Goal: Task Accomplishment & Management: Complete application form

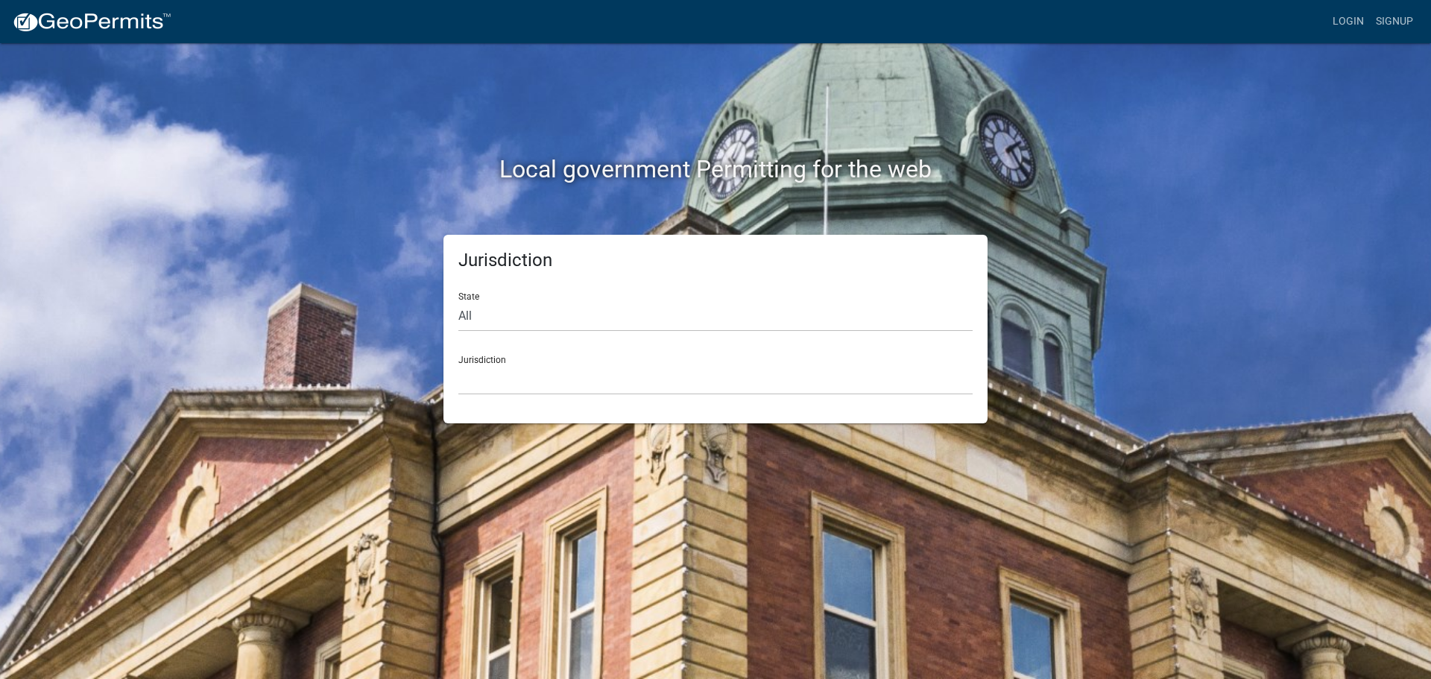
click at [459, 83] on div "Local government Permitting for the web" at bounding box center [716, 138] width 850 height 191
click at [1342, 24] on link "Login" at bounding box center [1348, 21] width 43 height 28
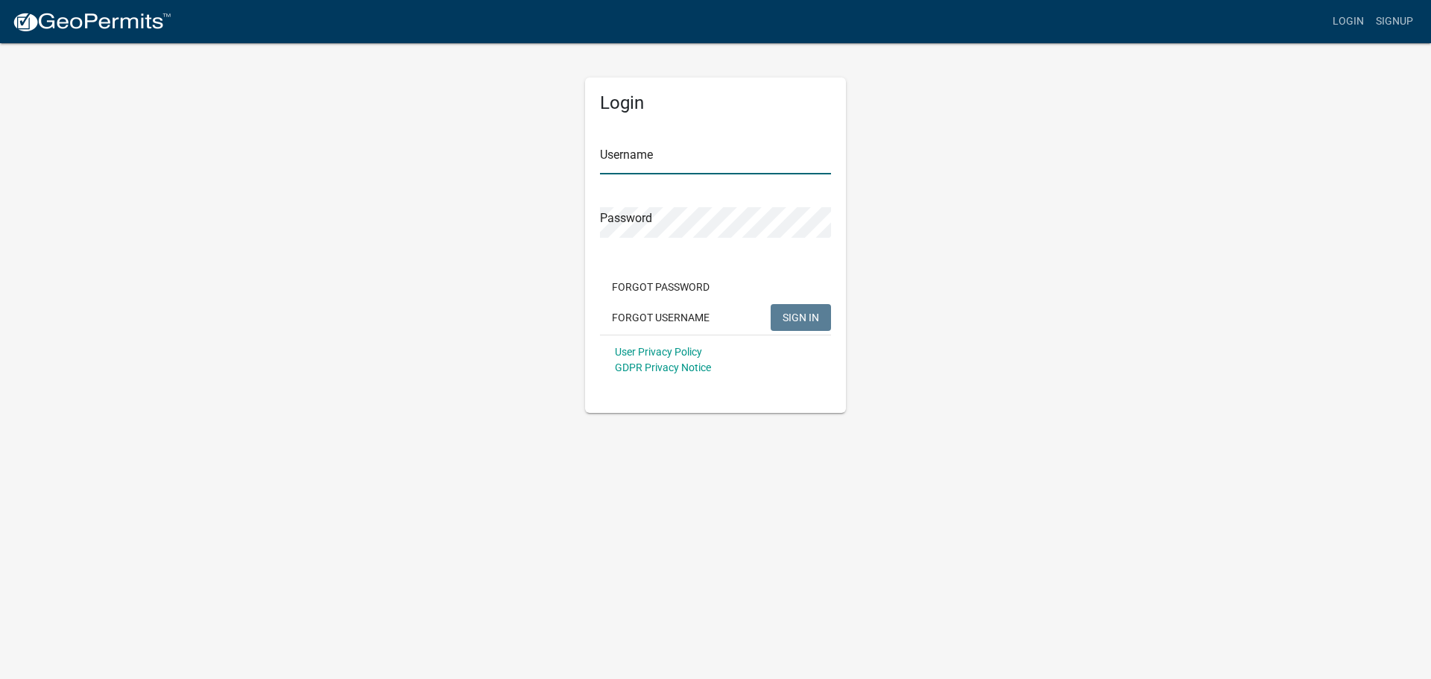
type input "jmkaltenbach"
click at [792, 315] on span "SIGN IN" at bounding box center [801, 317] width 37 height 12
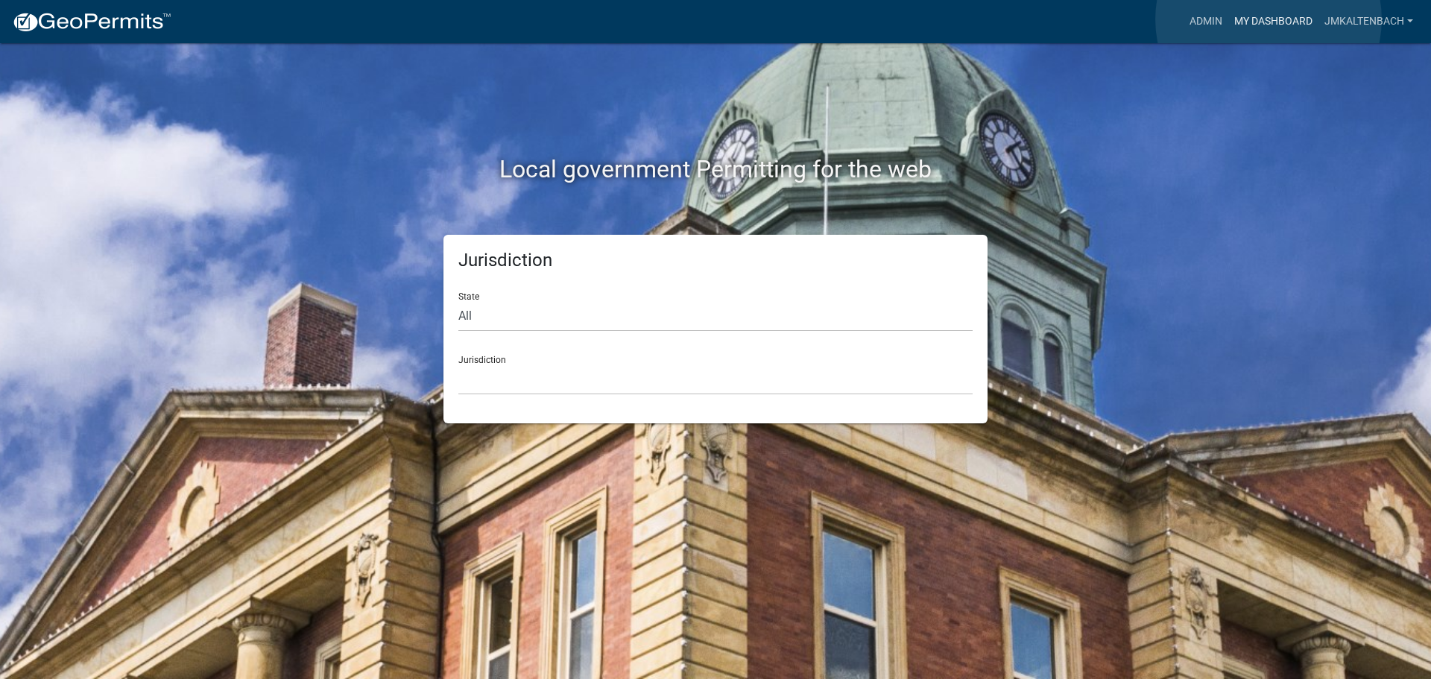
click at [1268, 19] on link "My Dashboard" at bounding box center [1273, 21] width 90 height 28
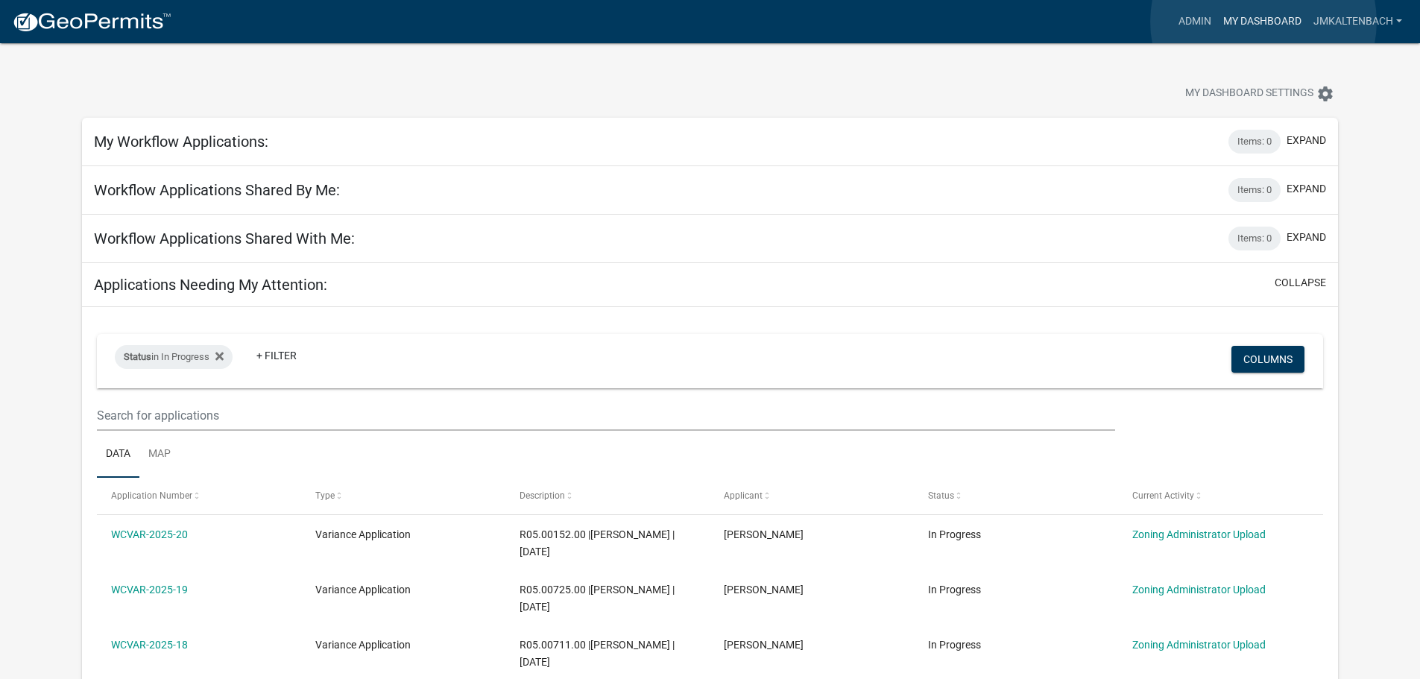
click at [1263, 22] on link "My Dashboard" at bounding box center [1262, 21] width 90 height 28
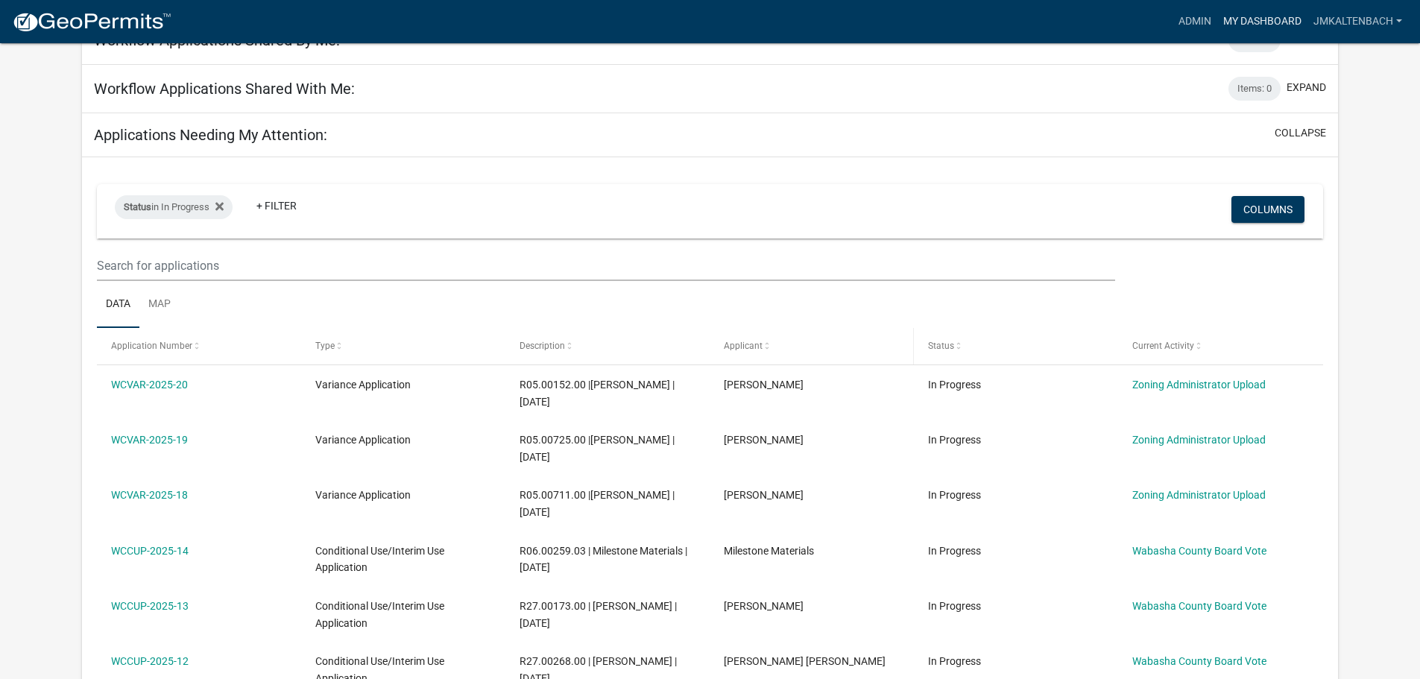
scroll to position [224, 0]
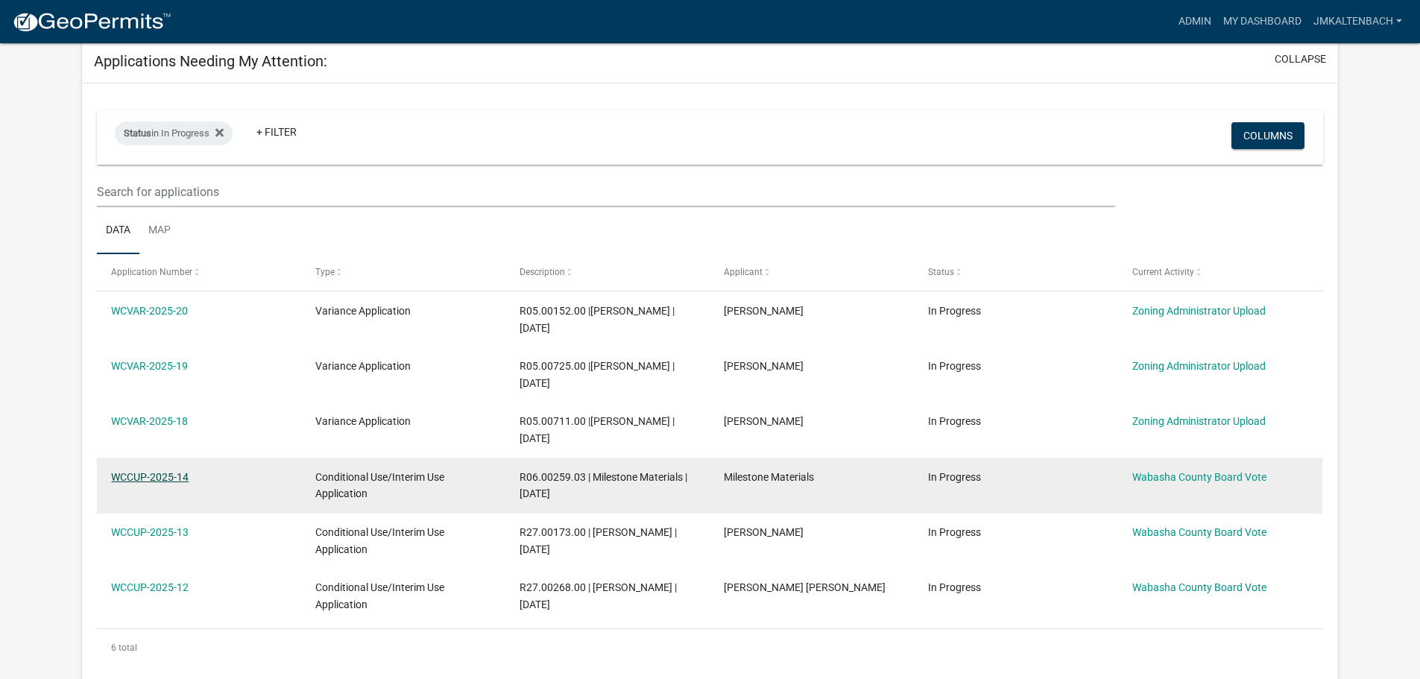
click at [175, 475] on link "WCCUP-2025-14" at bounding box center [150, 477] width 78 height 12
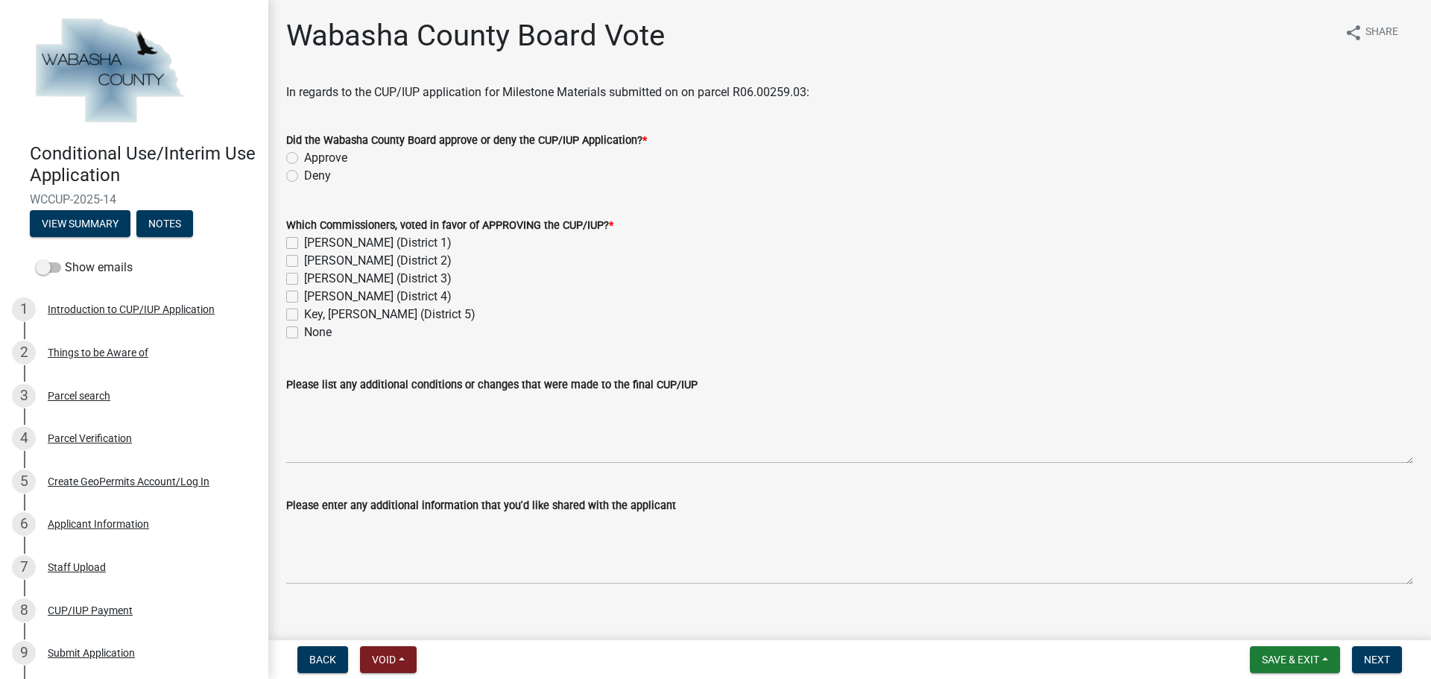
click at [304, 159] on label "Approve" at bounding box center [325, 158] width 43 height 18
click at [304, 159] on input "Approve" at bounding box center [309, 154] width 10 height 10
radio input "true"
click at [304, 247] on label "[PERSON_NAME] (District 1)" at bounding box center [378, 243] width 148 height 18
click at [304, 244] on input "[PERSON_NAME] (District 1)" at bounding box center [309, 239] width 10 height 10
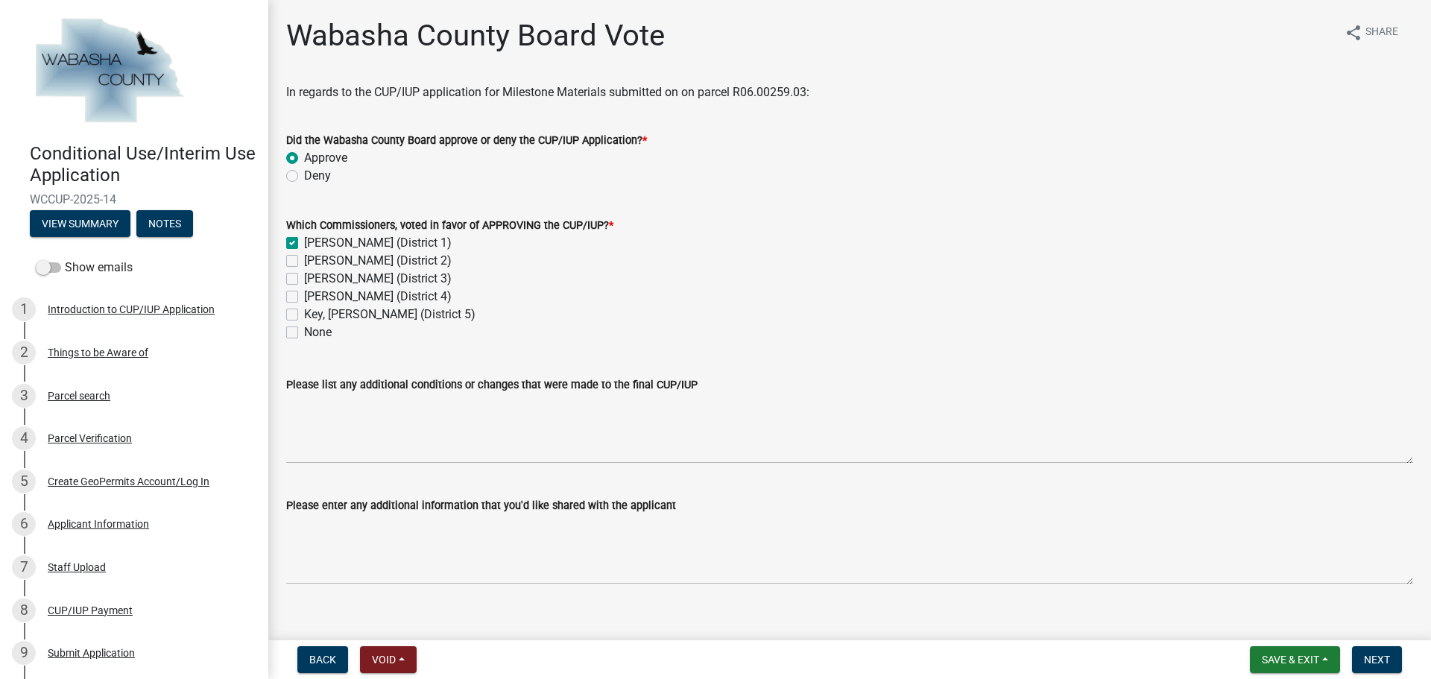
checkbox input "true"
checkbox input "false"
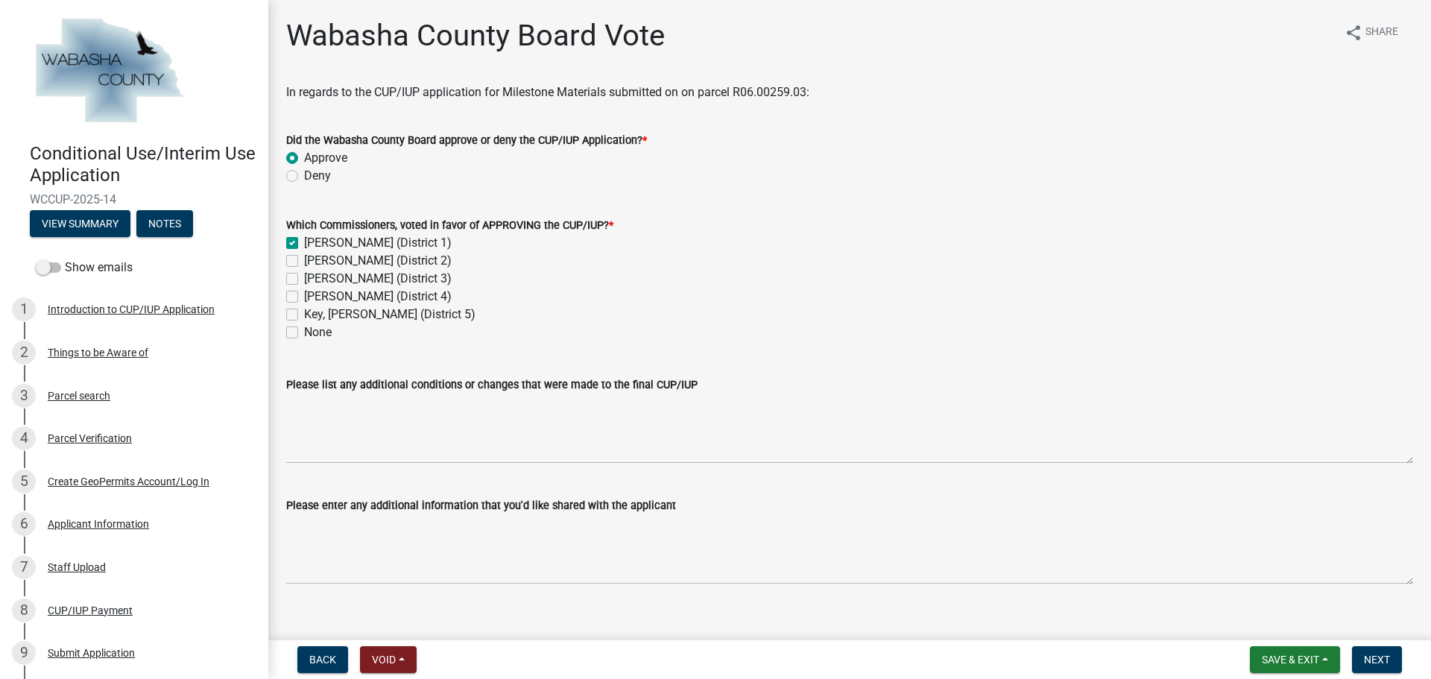
checkbox input "false"
click at [304, 262] on label "[PERSON_NAME] (District 2)" at bounding box center [378, 261] width 148 height 18
click at [304, 262] on input "[PERSON_NAME] (District 2)" at bounding box center [309, 257] width 10 height 10
checkbox input "true"
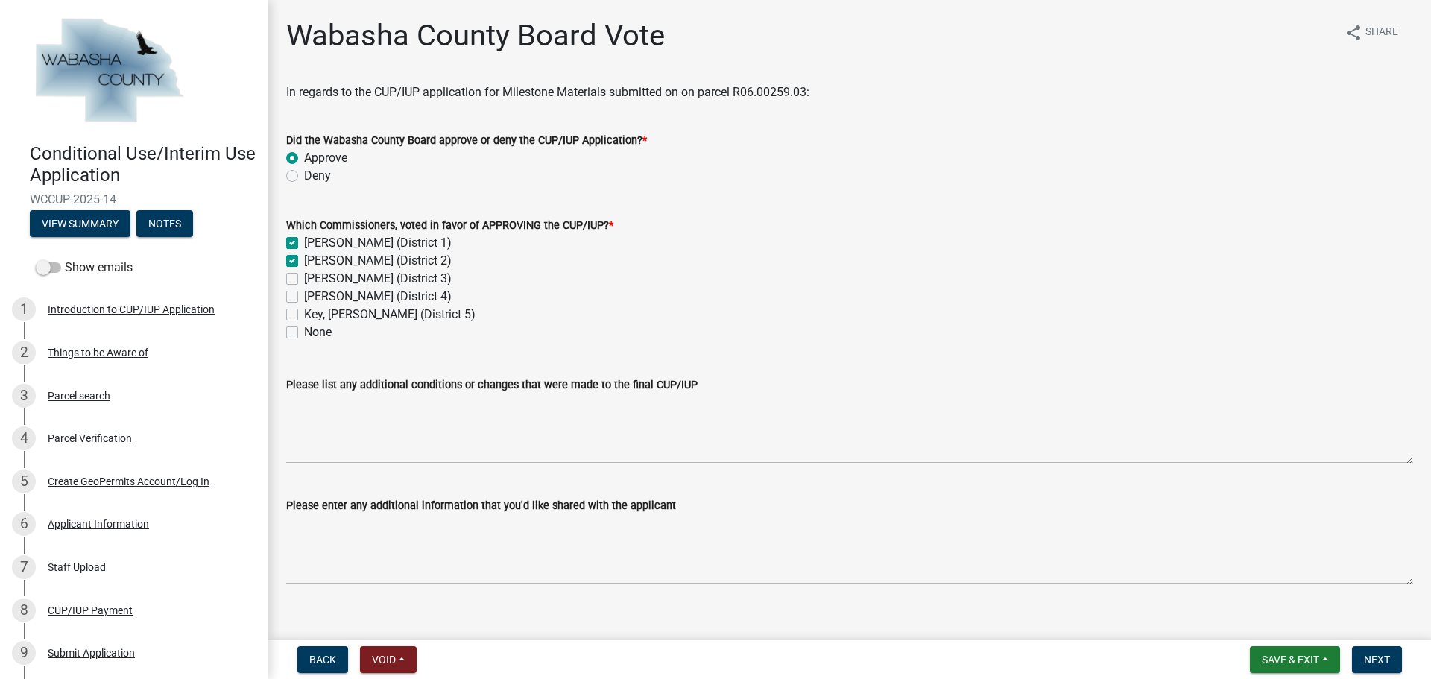
checkbox input "true"
checkbox input "false"
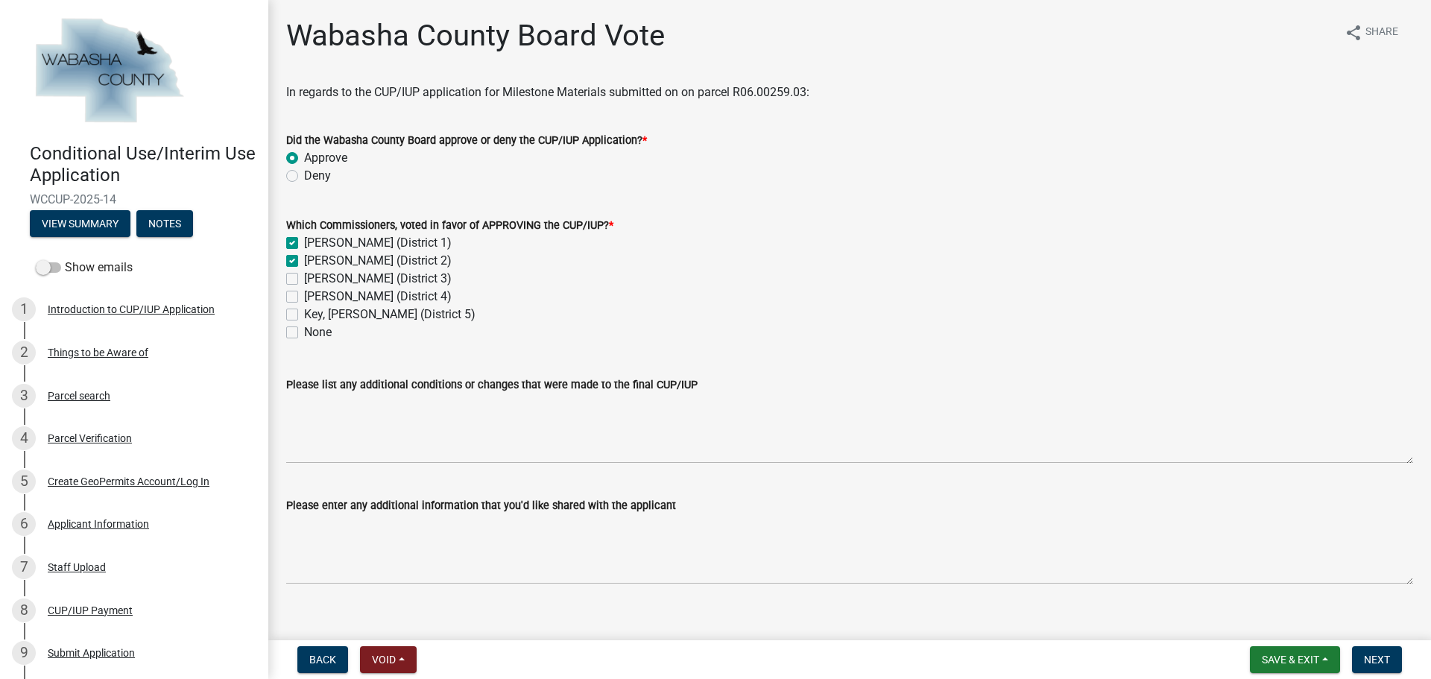
click at [304, 278] on label "[PERSON_NAME] (District 3)" at bounding box center [378, 279] width 148 height 18
click at [304, 278] on input "[PERSON_NAME] (District 3)" at bounding box center [309, 275] width 10 height 10
checkbox input "true"
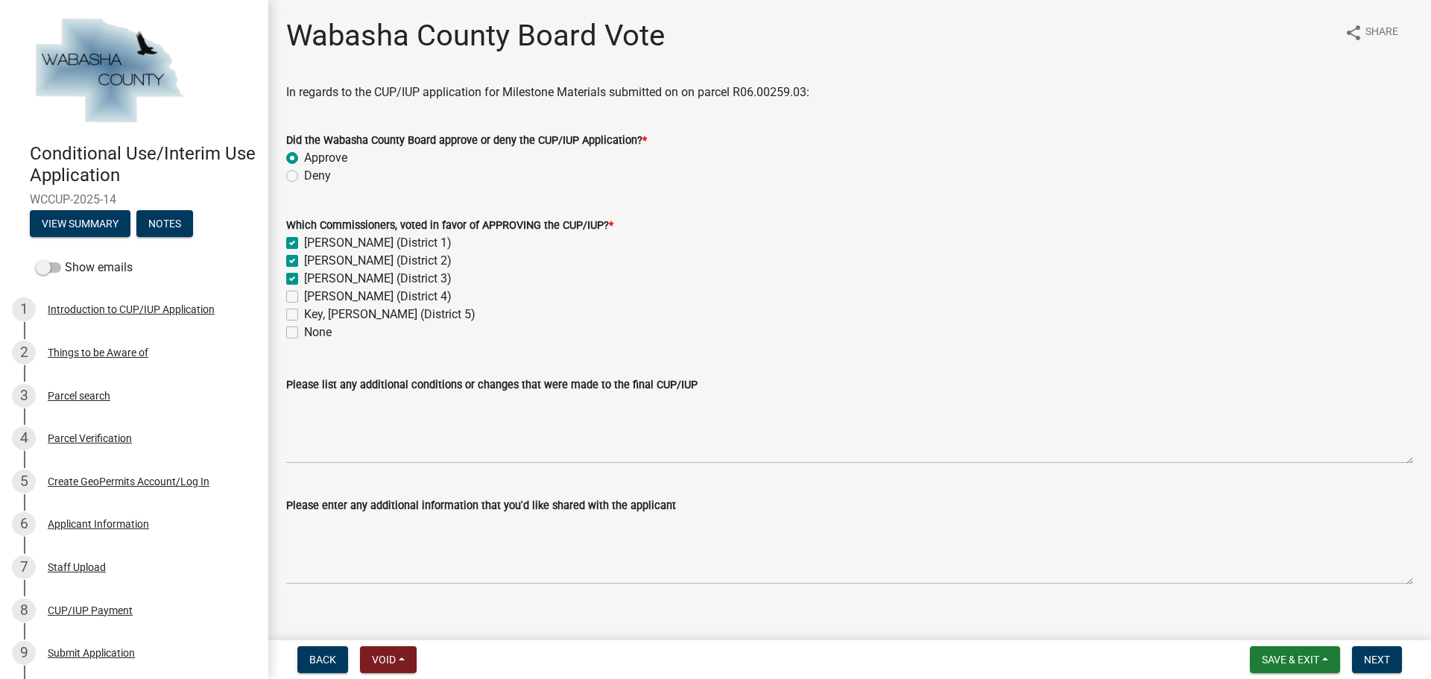
checkbox input "true"
checkbox input "false"
click at [304, 292] on label "[PERSON_NAME] (District 4)" at bounding box center [378, 297] width 148 height 18
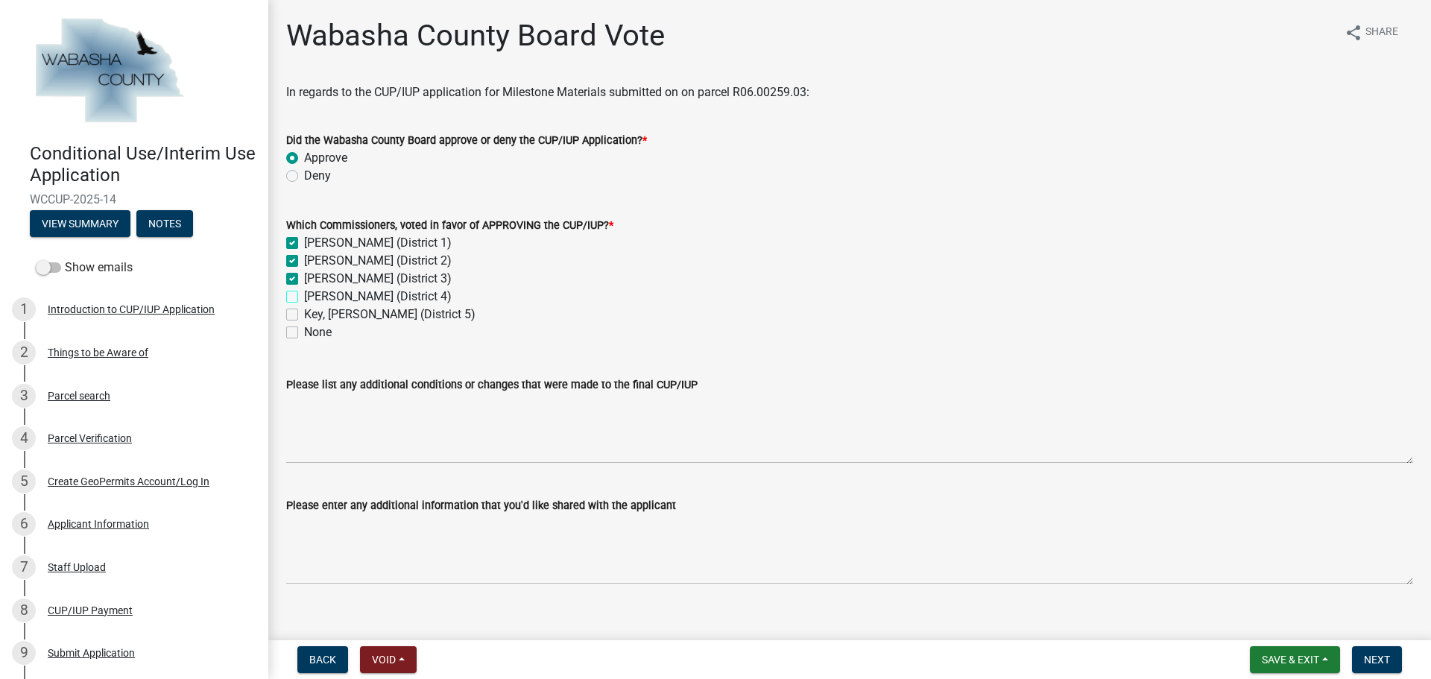
click at [304, 292] on input "[PERSON_NAME] (District 4)" at bounding box center [309, 293] width 10 height 10
checkbox input "true"
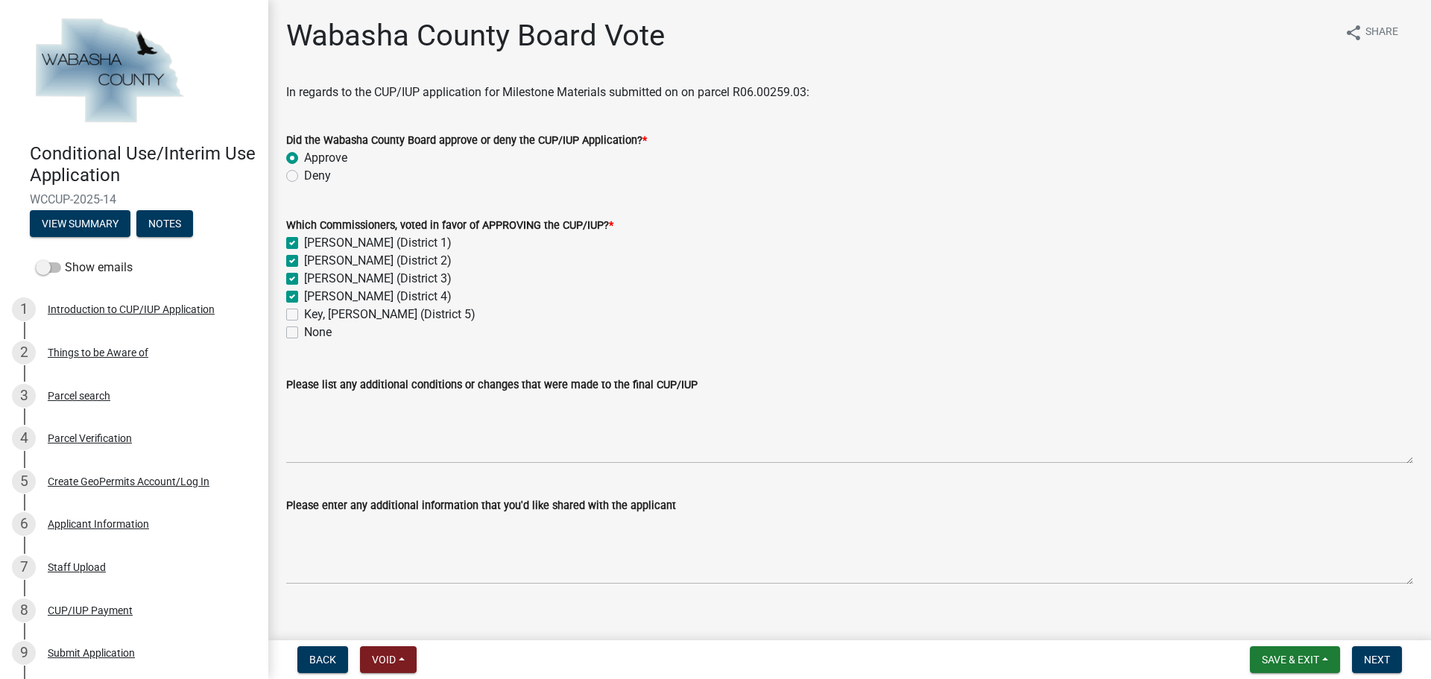
checkbox input "true"
checkbox input "false"
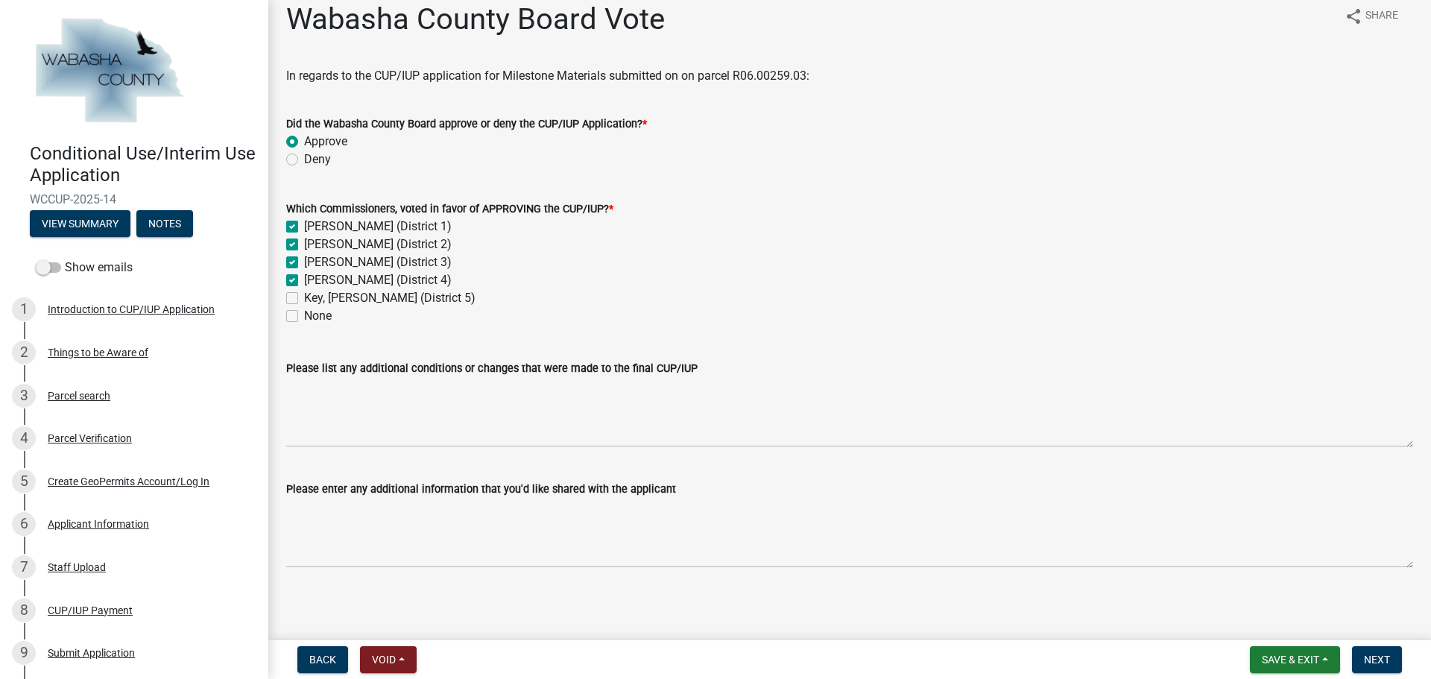
scroll to position [20, 0]
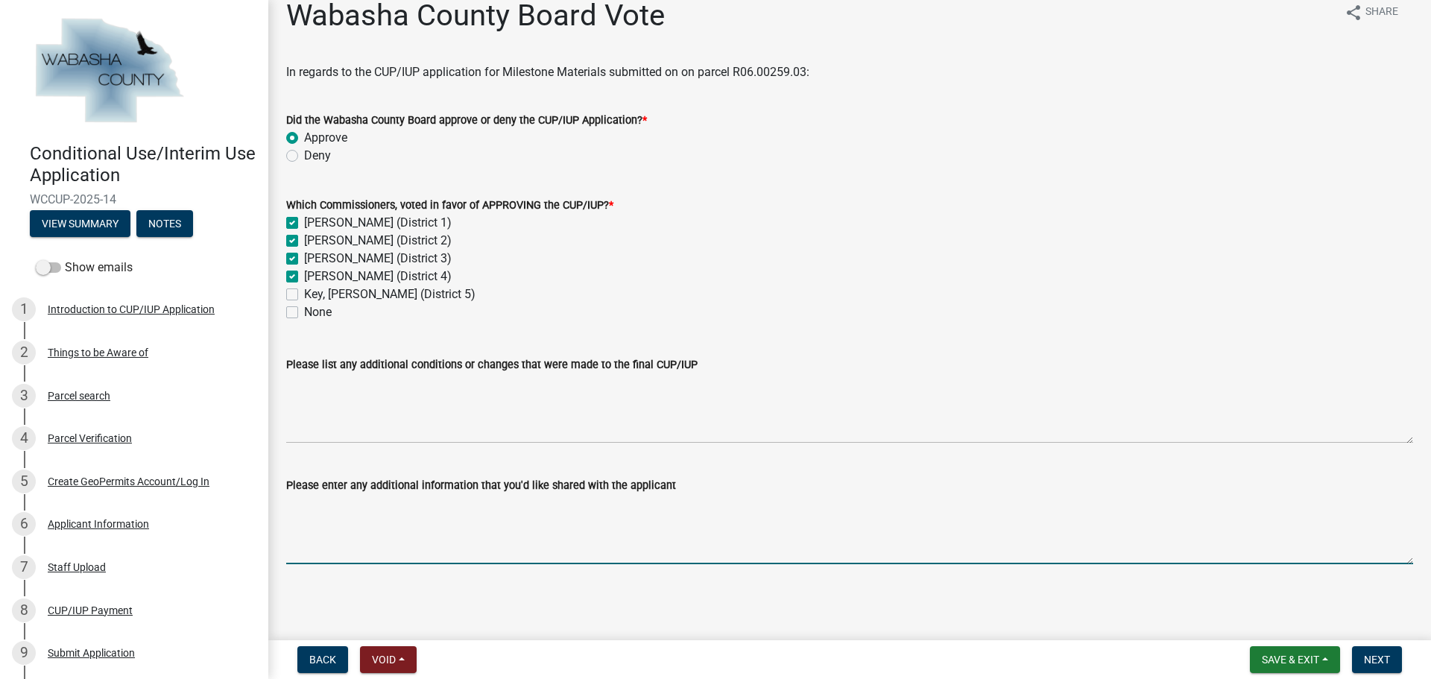
click at [775, 546] on textarea "Please enter any additional information that you'd like shared with the applica…" at bounding box center [849, 529] width 1127 height 70
type textarea "Non-Metallic Mining Reclamation Plan Permit"
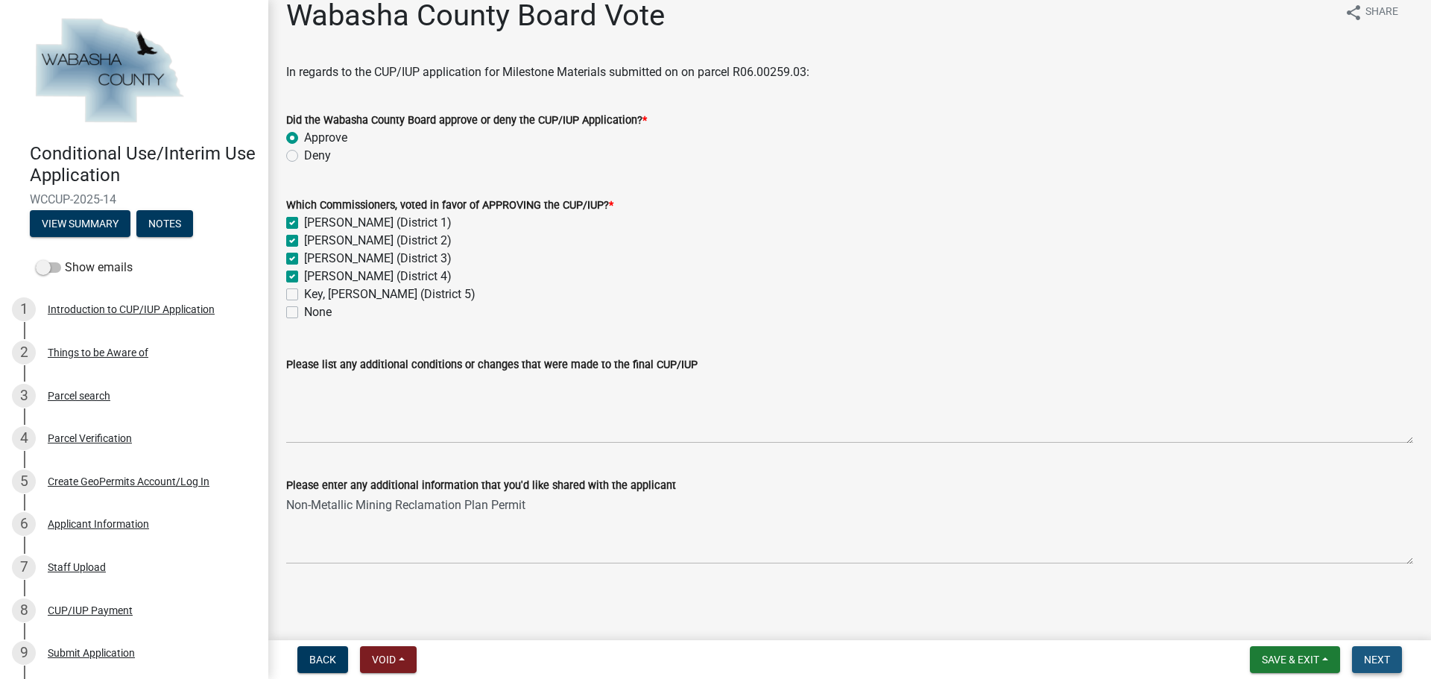
click at [1385, 660] on span "Next" at bounding box center [1377, 660] width 26 height 12
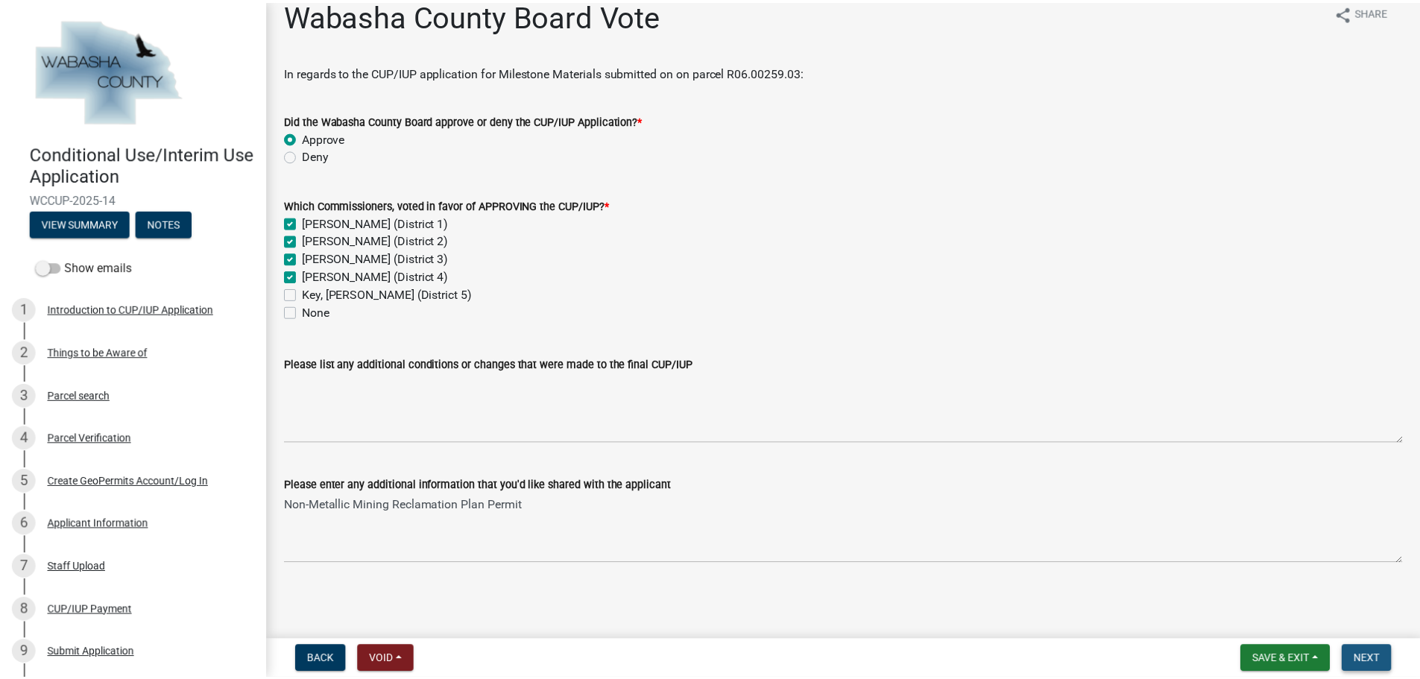
scroll to position [0, 0]
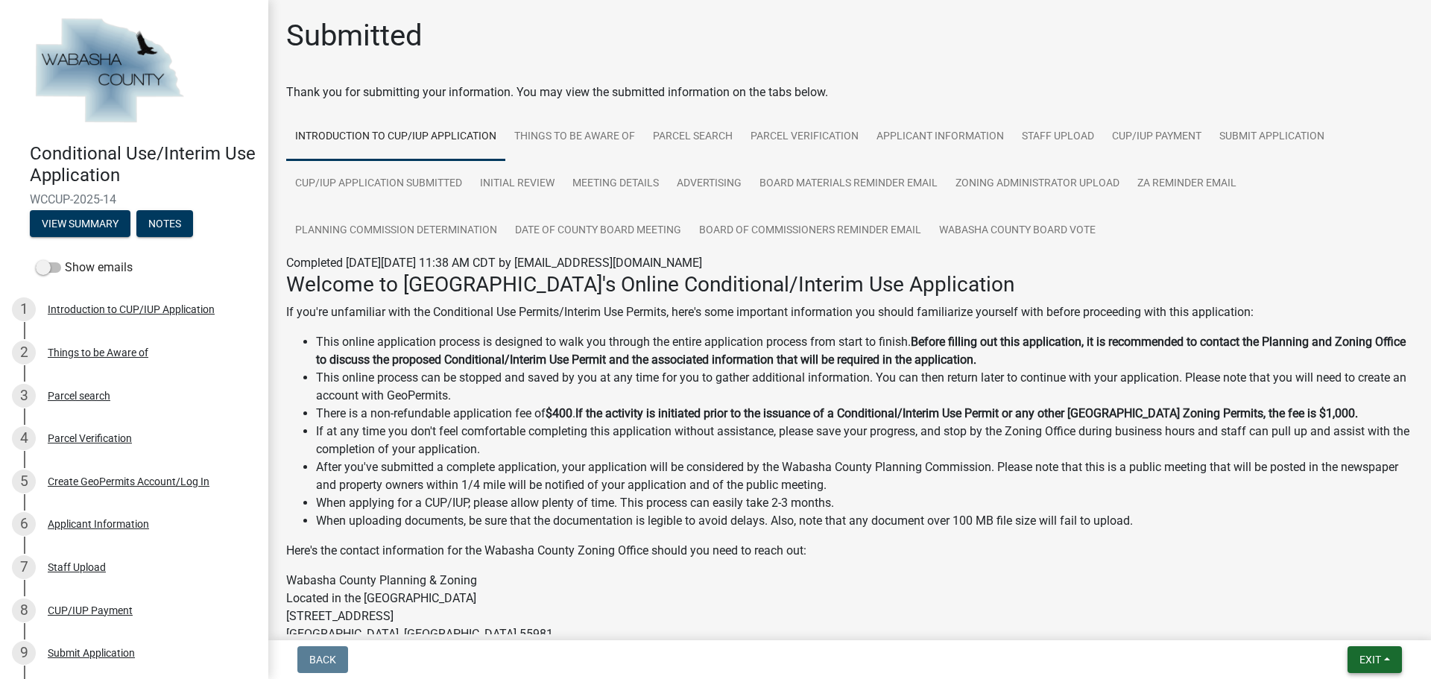
click at [1378, 654] on span "Exit" at bounding box center [1370, 660] width 22 height 12
click at [1350, 633] on button "Save & Exit" at bounding box center [1342, 621] width 119 height 36
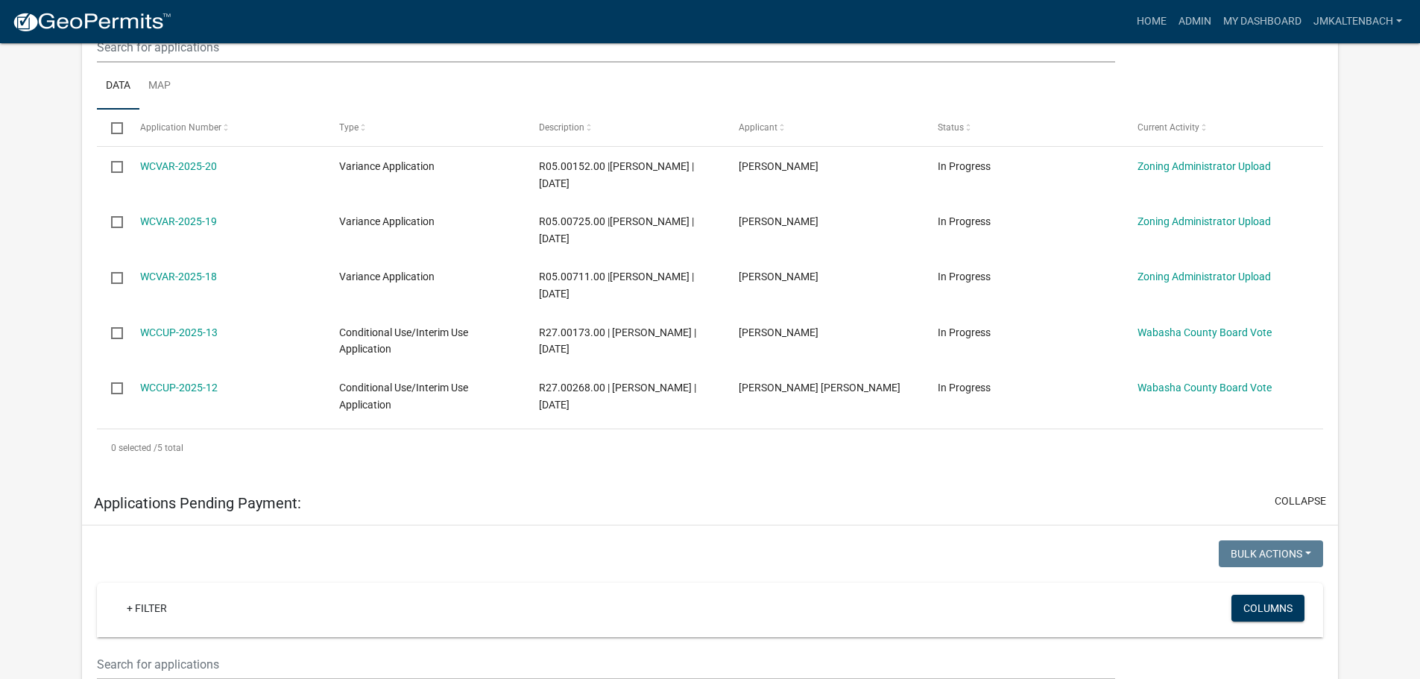
scroll to position [373, 0]
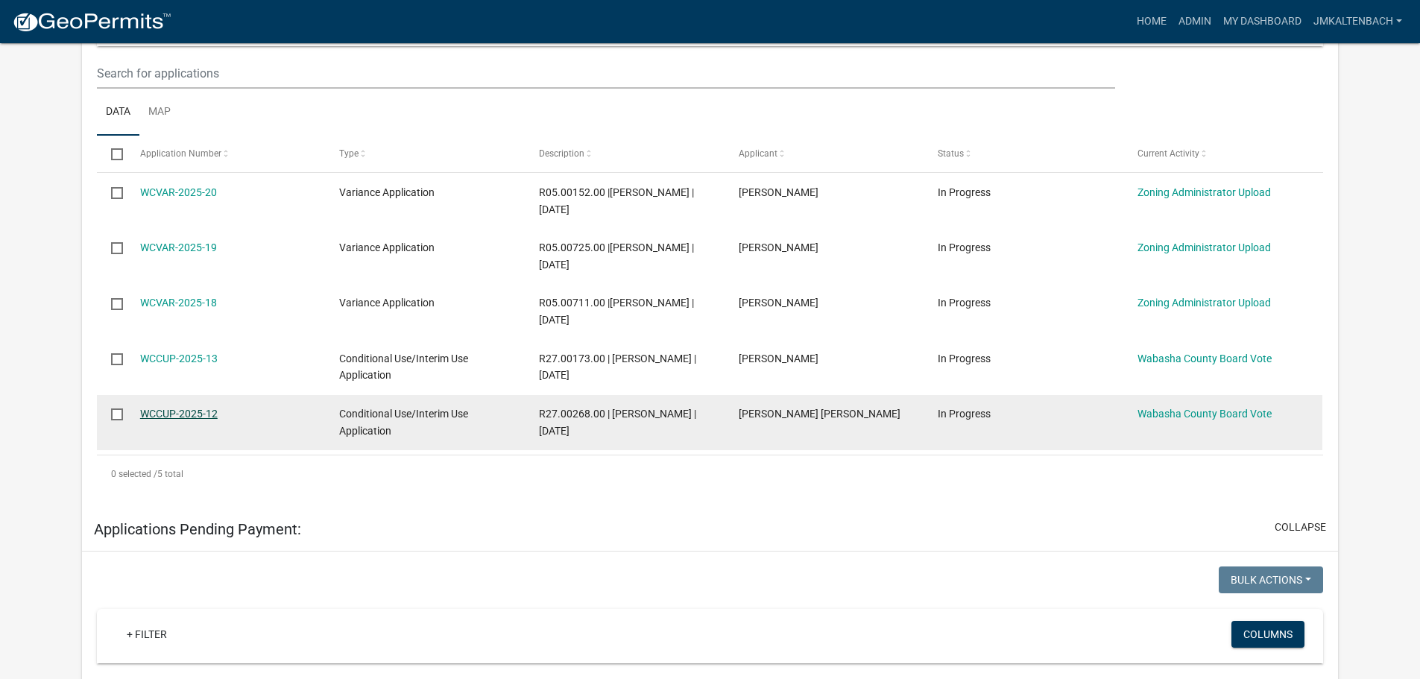
click at [205, 414] on link "WCCUP-2025-12" at bounding box center [179, 414] width 78 height 12
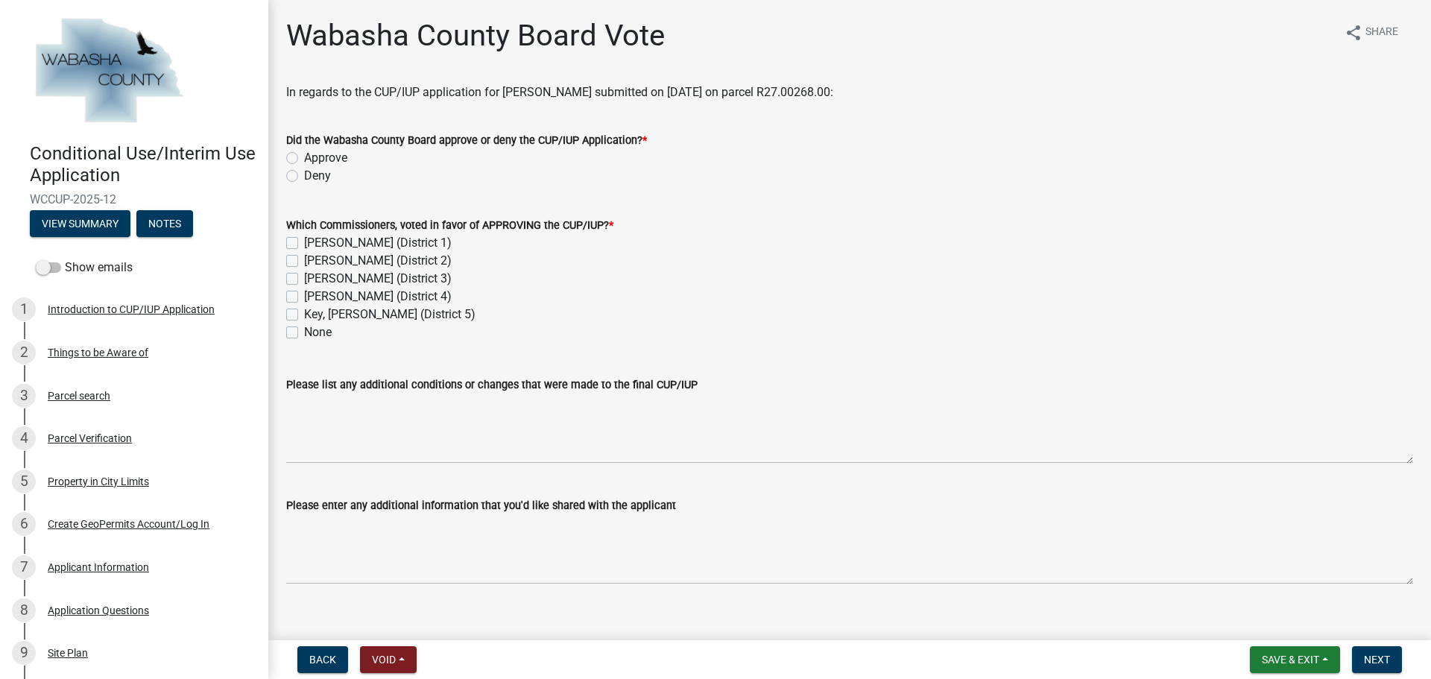
click at [304, 247] on label "[PERSON_NAME] (District 1)" at bounding box center [378, 243] width 148 height 18
click at [304, 244] on input "[PERSON_NAME] (District 1)" at bounding box center [309, 239] width 10 height 10
checkbox input "true"
checkbox input "false"
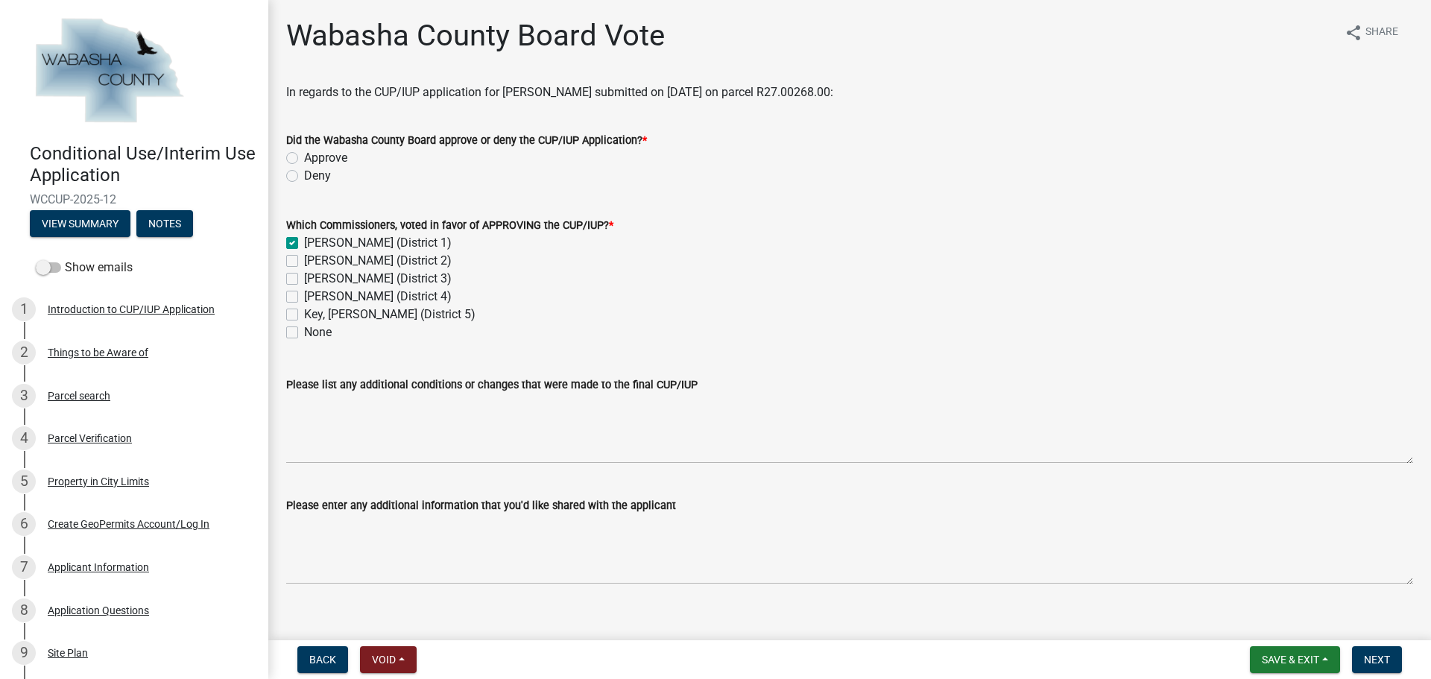
checkbox input "false"
click at [294, 268] on div "[PERSON_NAME] (District 2)" at bounding box center [849, 261] width 1127 height 18
click at [304, 265] on label "[PERSON_NAME] (District 2)" at bounding box center [378, 261] width 148 height 18
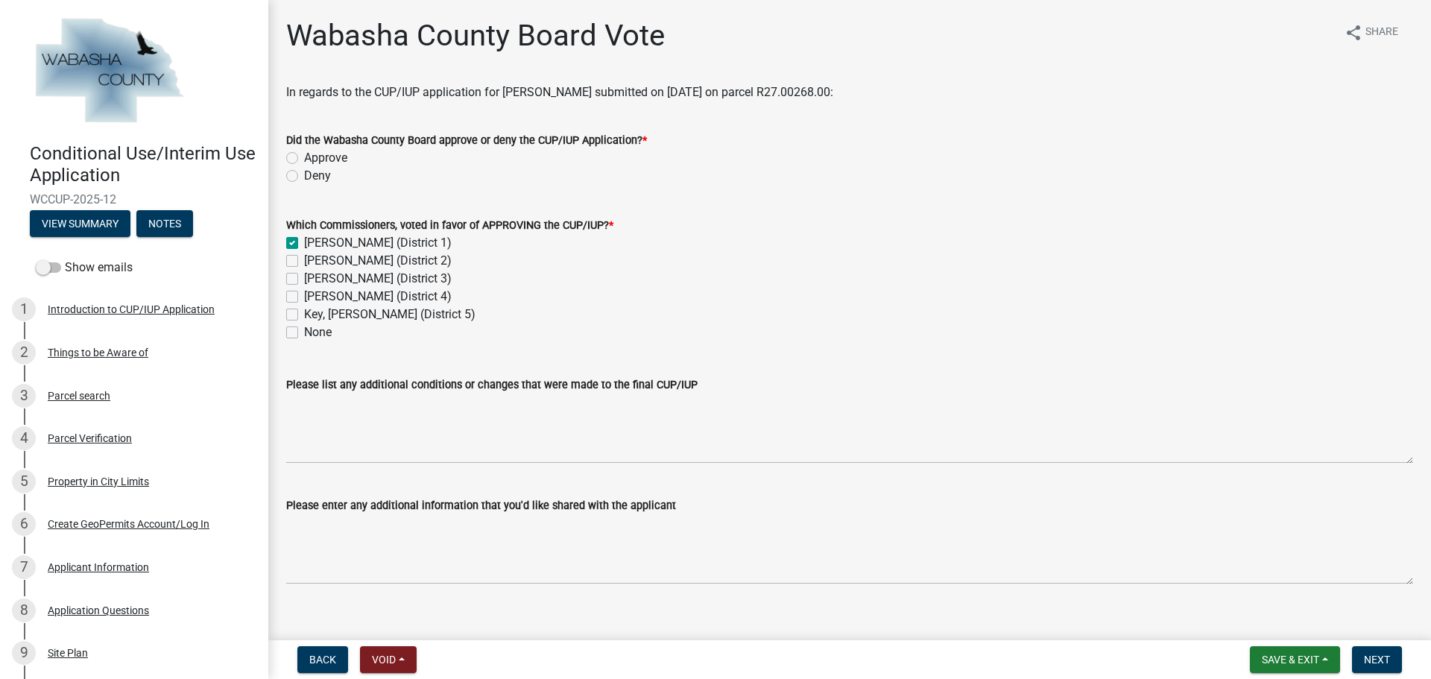
click at [304, 262] on input "[PERSON_NAME] (District 2)" at bounding box center [309, 257] width 10 height 10
checkbox input "true"
checkbox input "false"
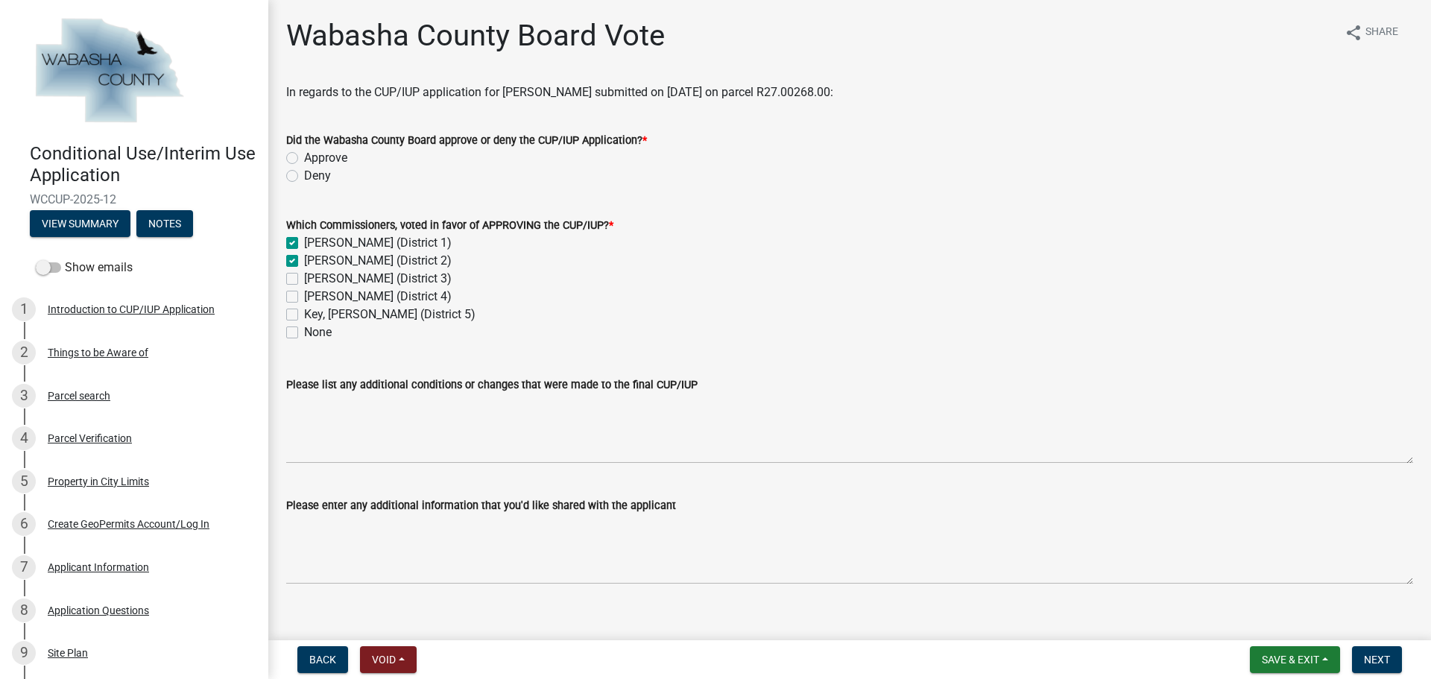
checkbox input "false"
click at [304, 276] on label "[PERSON_NAME] (District 3)" at bounding box center [378, 279] width 148 height 18
click at [304, 276] on input "[PERSON_NAME] (District 3)" at bounding box center [309, 275] width 10 height 10
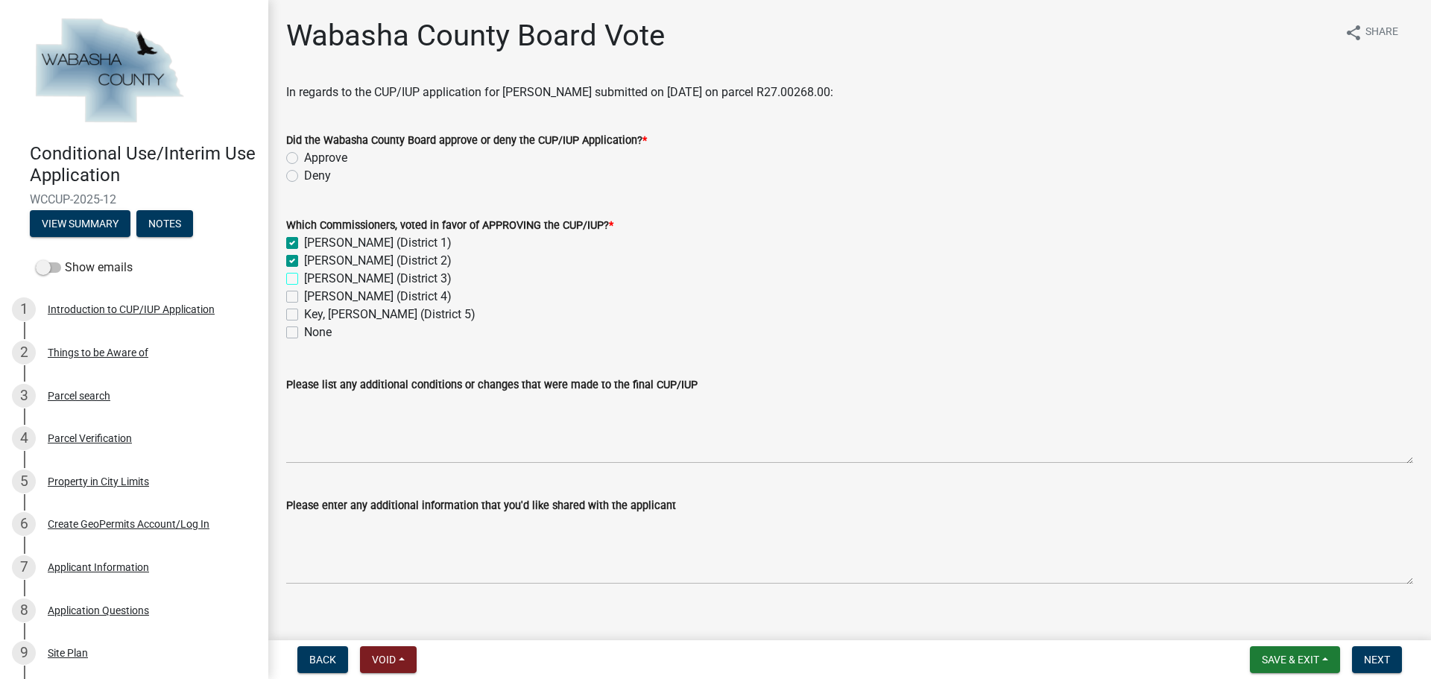
checkbox input "true"
checkbox input "false"
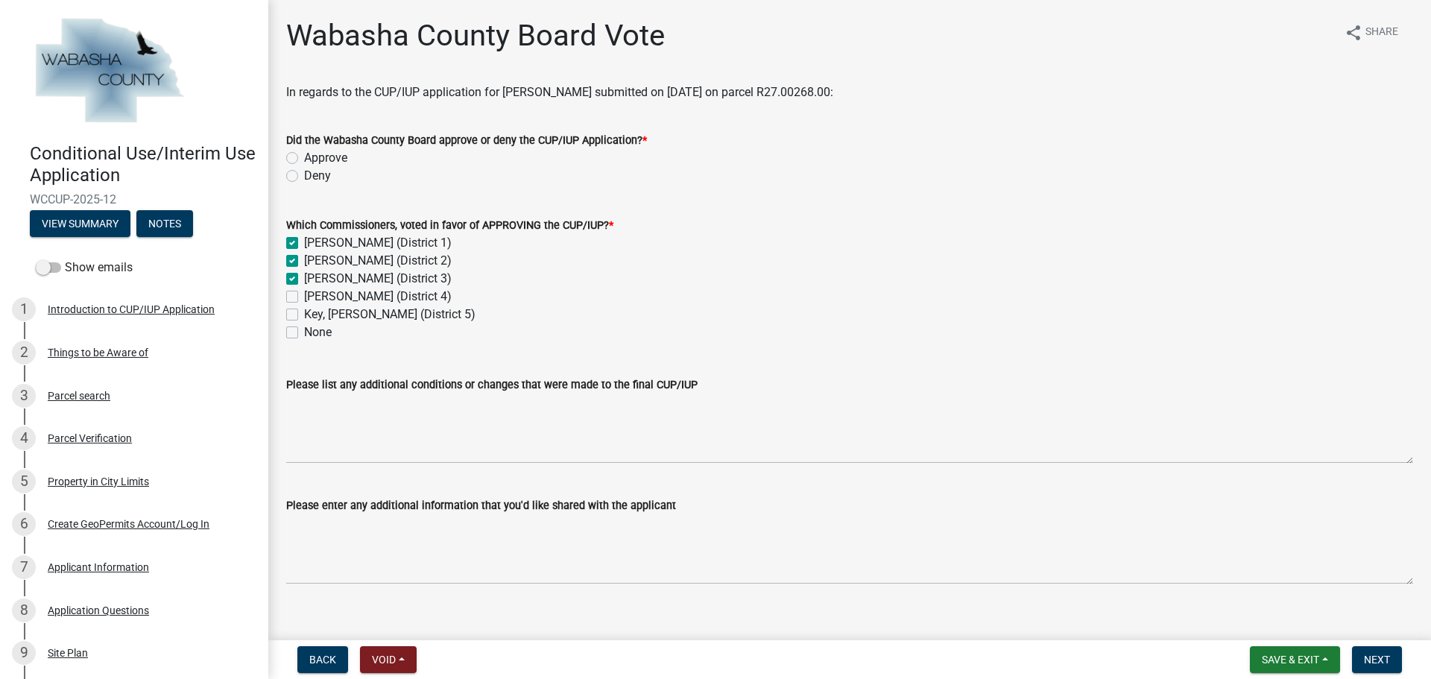
checkbox input "false"
click at [304, 294] on label "[PERSON_NAME] (District 4)" at bounding box center [378, 297] width 148 height 18
click at [304, 294] on input "[PERSON_NAME] (District 4)" at bounding box center [309, 293] width 10 height 10
checkbox input "true"
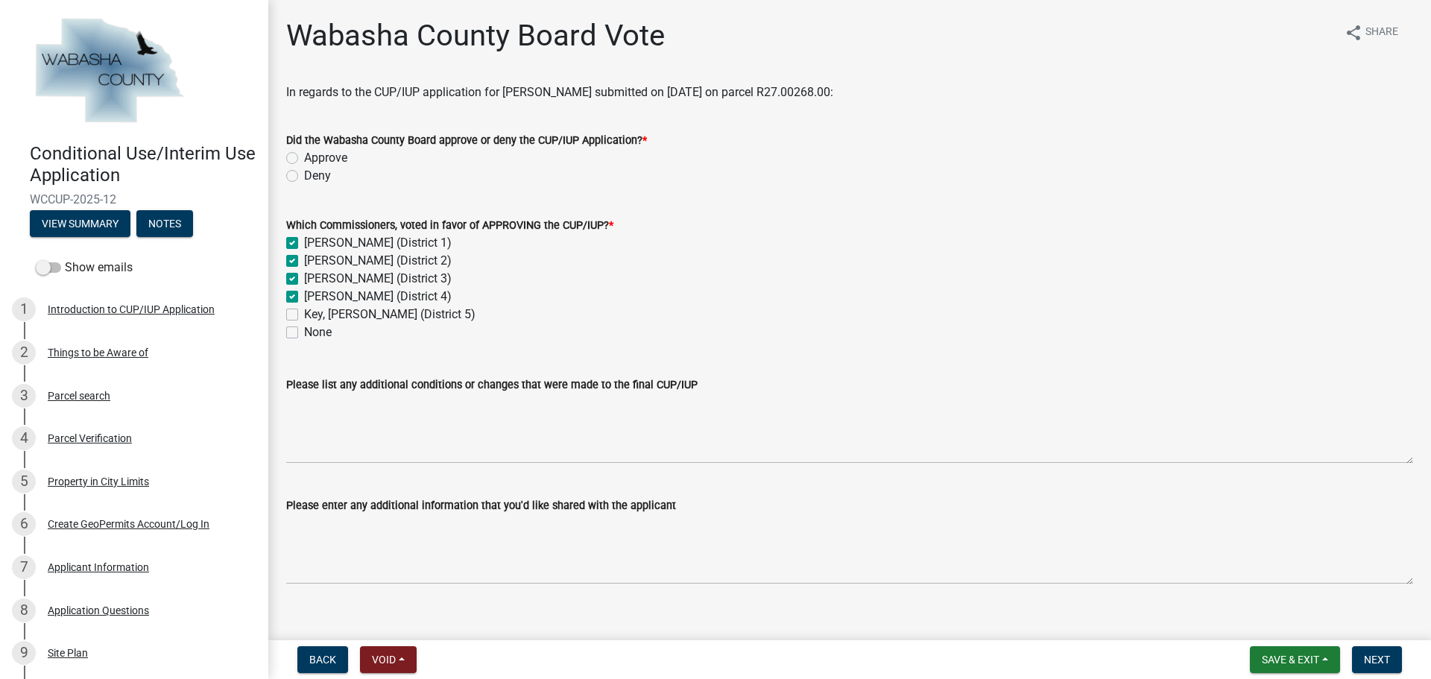
checkbox input "true"
checkbox input "false"
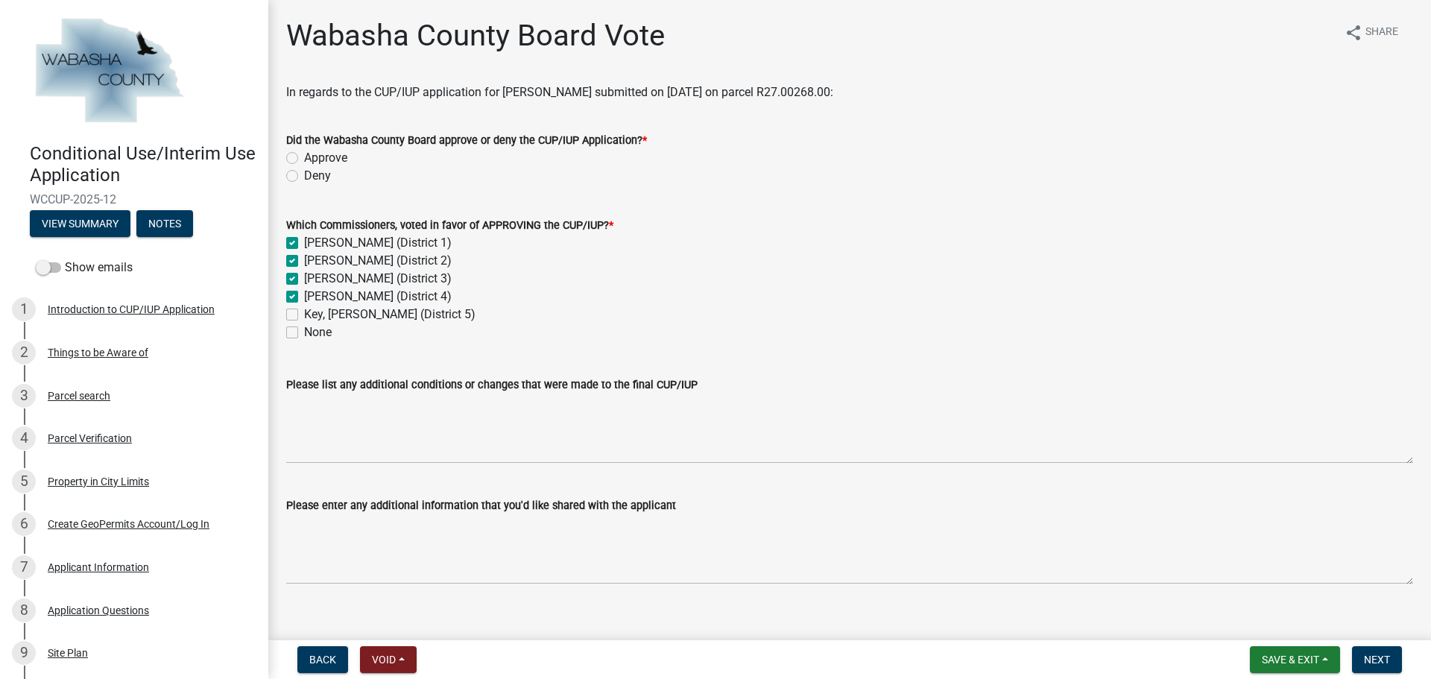
checkbox input "false"
click at [821, 299] on div "[PERSON_NAME] (District 4)" at bounding box center [849, 297] width 1127 height 18
click at [304, 159] on label "Approve" at bounding box center [325, 158] width 43 height 18
click at [304, 159] on input "Approve" at bounding box center [309, 154] width 10 height 10
radio input "true"
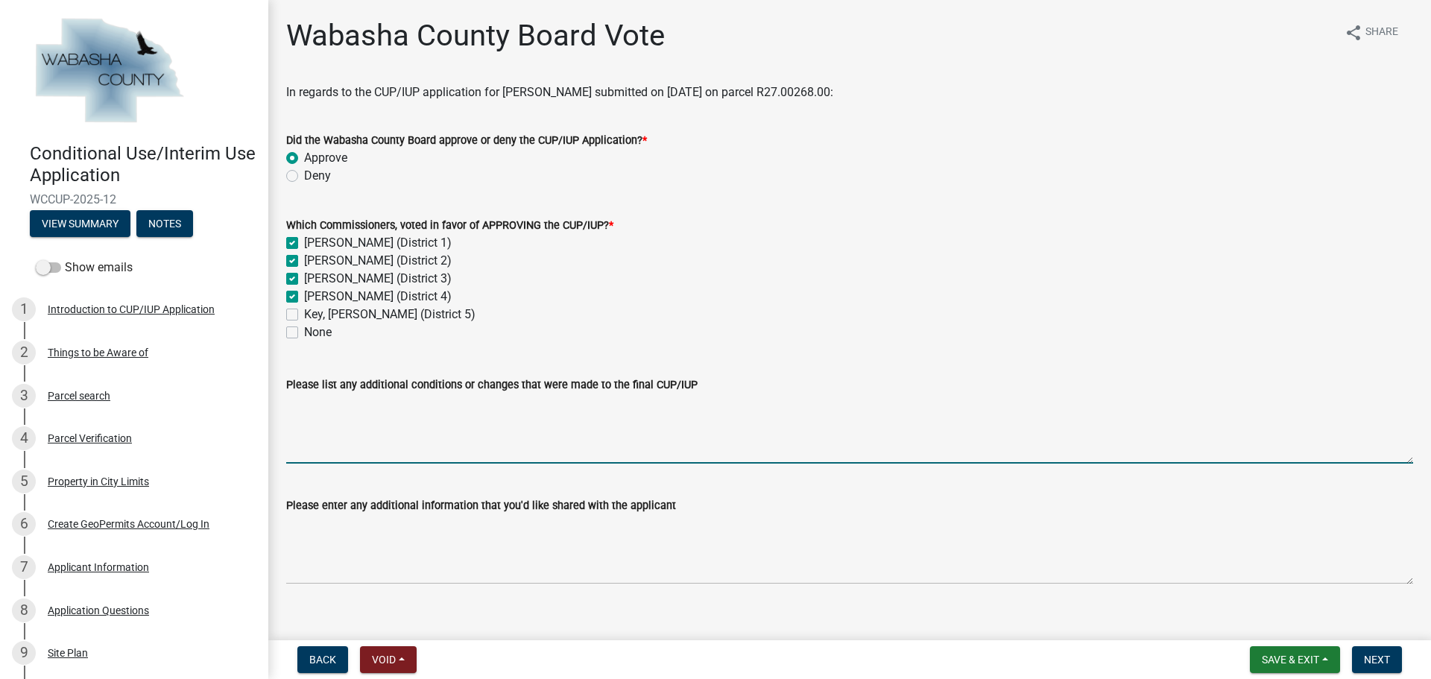
click at [525, 440] on textarea "Please list any additional conditions or changes that were made to the final CU…" at bounding box center [849, 429] width 1127 height 70
click at [306, 414] on textarea "Please list any additional conditions or changes that were made to the final CU…" at bounding box center [849, 429] width 1127 height 70
paste textarea "8. Loremips do sit AME cons adi elitseddo eiu temporincid utl etdolorem ali eni…"
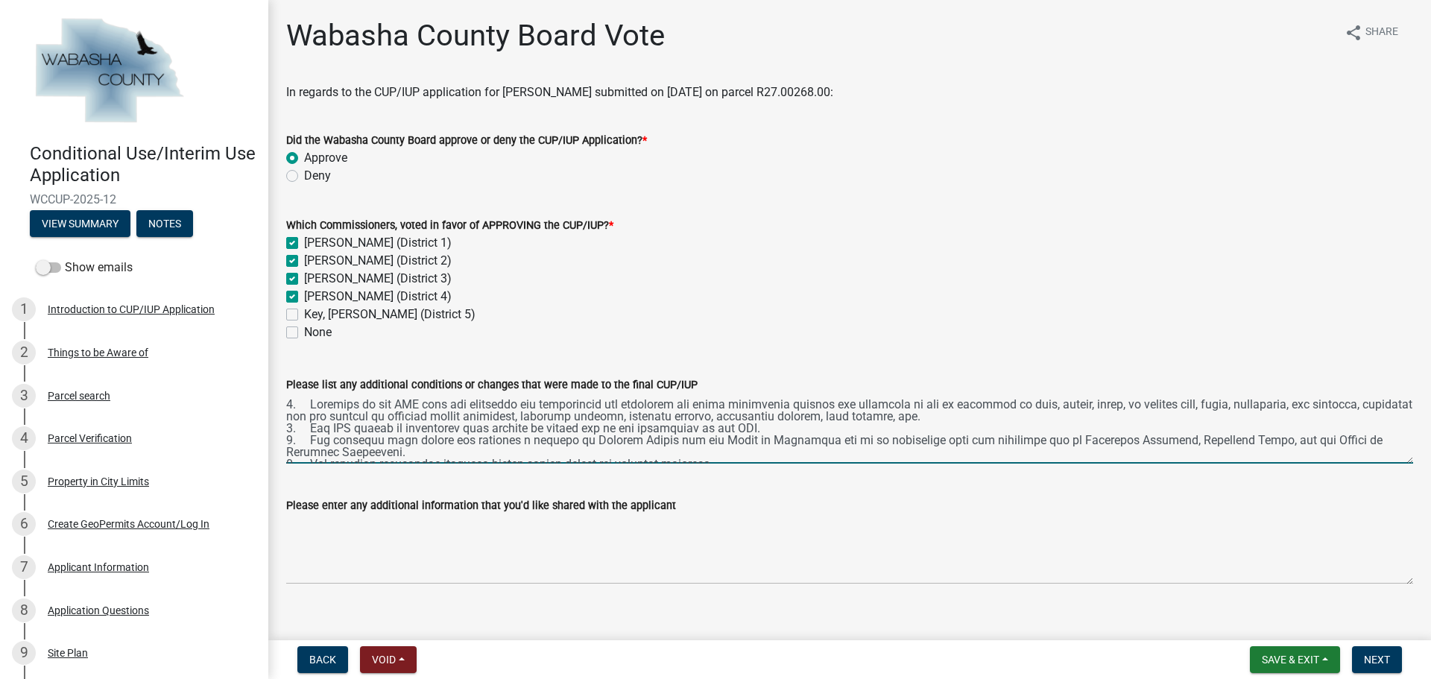
scroll to position [79, 0]
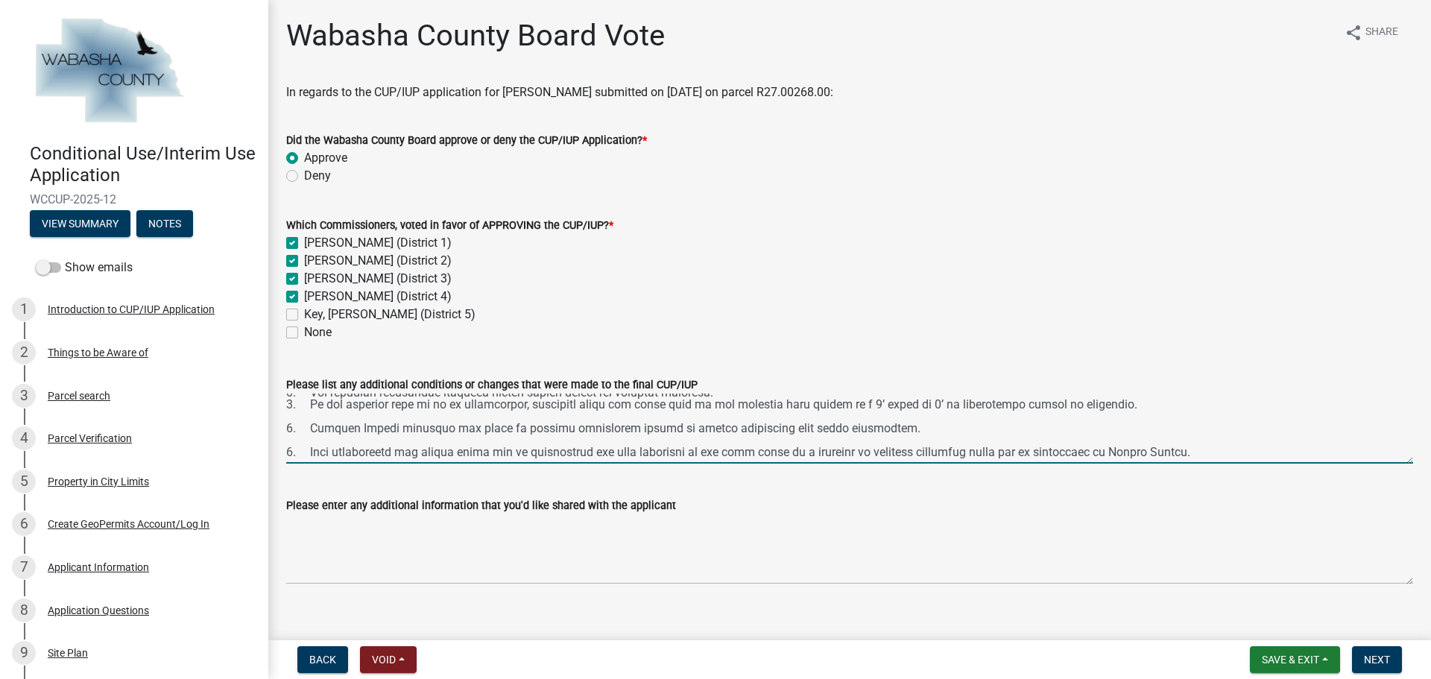
click at [980, 450] on textarea "Please list any additional conditions or changes that were made to the final CU…" at bounding box center [849, 429] width 1127 height 70
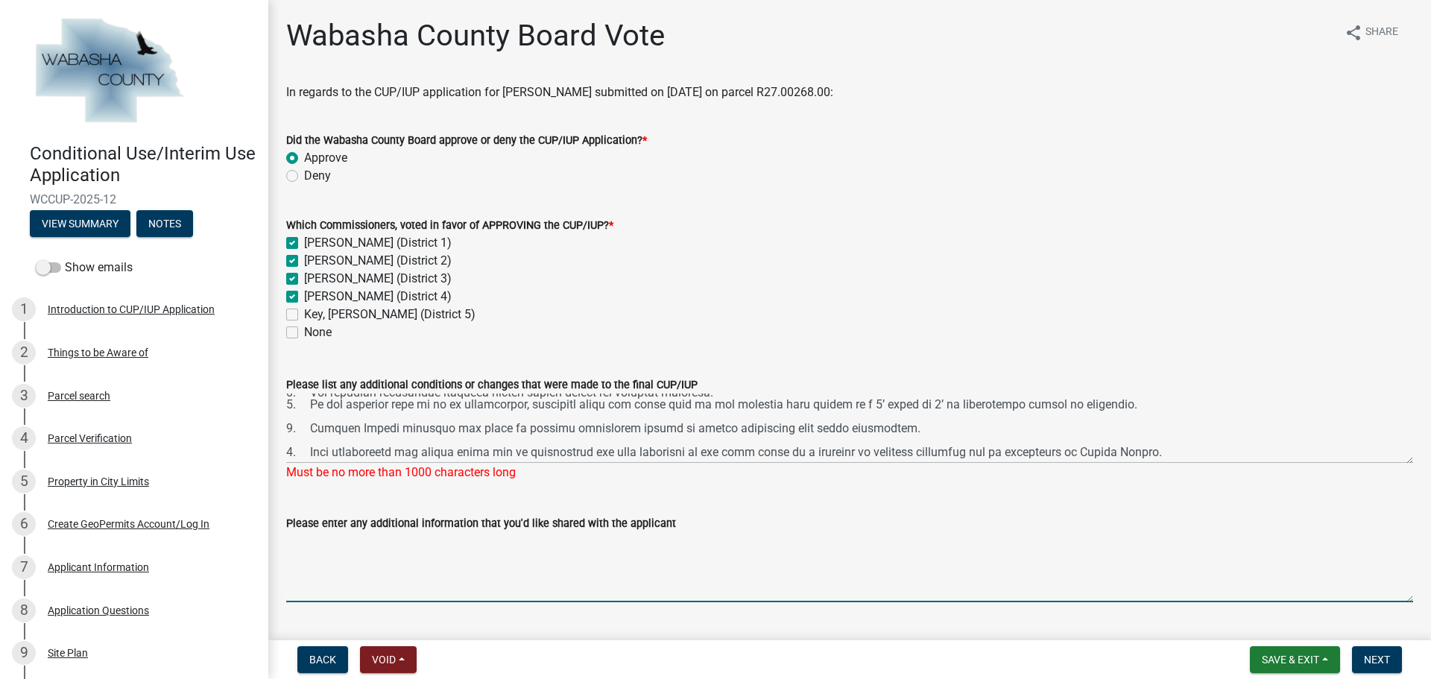
click at [557, 555] on textarea "Please enter any additional information that you'd like shared with the applica…" at bounding box center [849, 567] width 1127 height 70
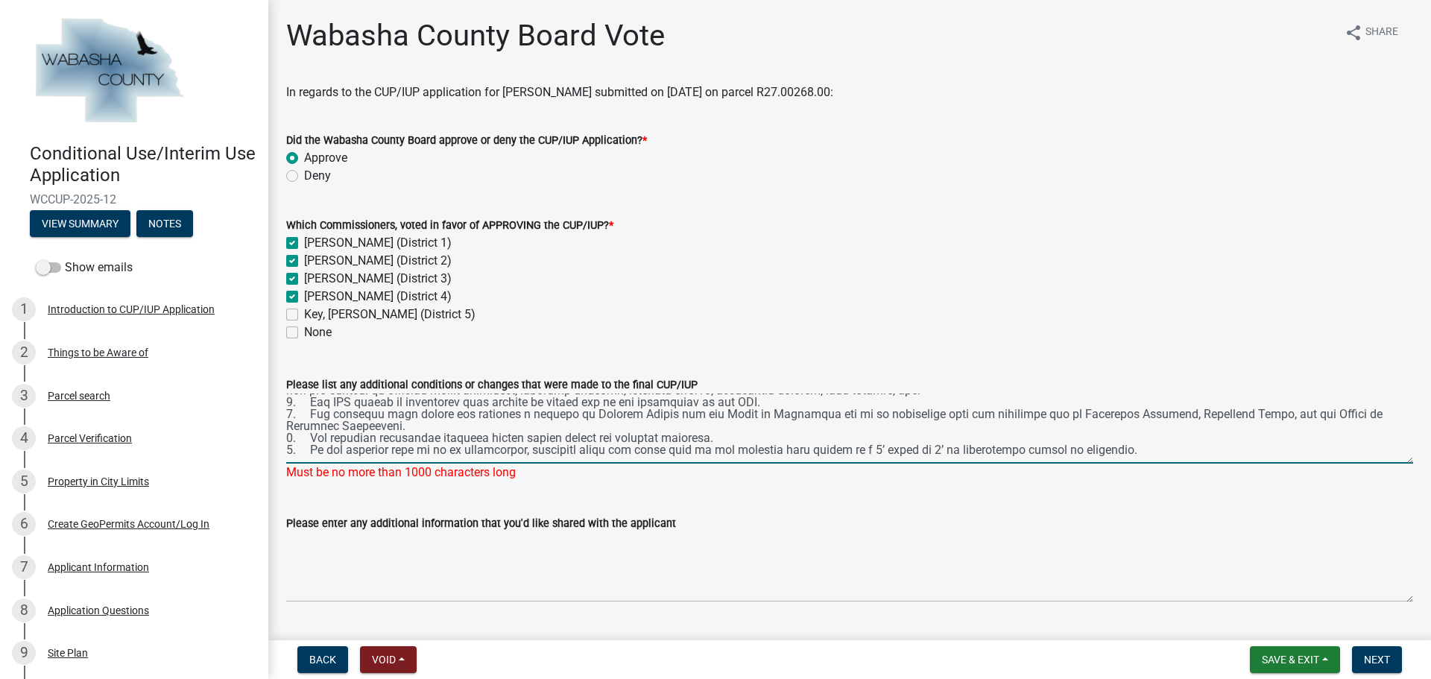
scroll to position [0, 0]
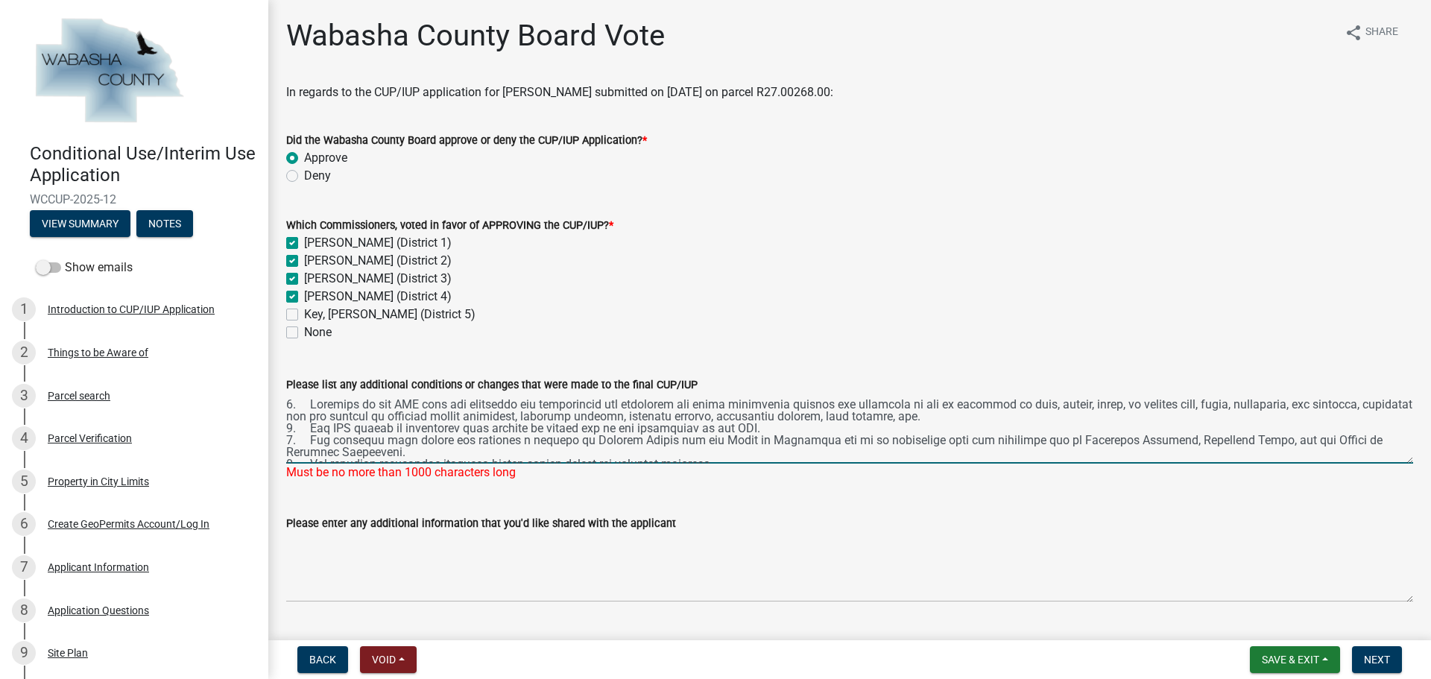
drag, startPoint x: 1160, startPoint y: 441, endPoint x: 280, endPoint y: 364, distance: 882.8
click at [280, 364] on div "Please list any additional conditions or changes that were made to the final CU…" at bounding box center [849, 418] width 1149 height 127
click at [985, 303] on div "[PERSON_NAME] (District 4)" at bounding box center [849, 297] width 1127 height 18
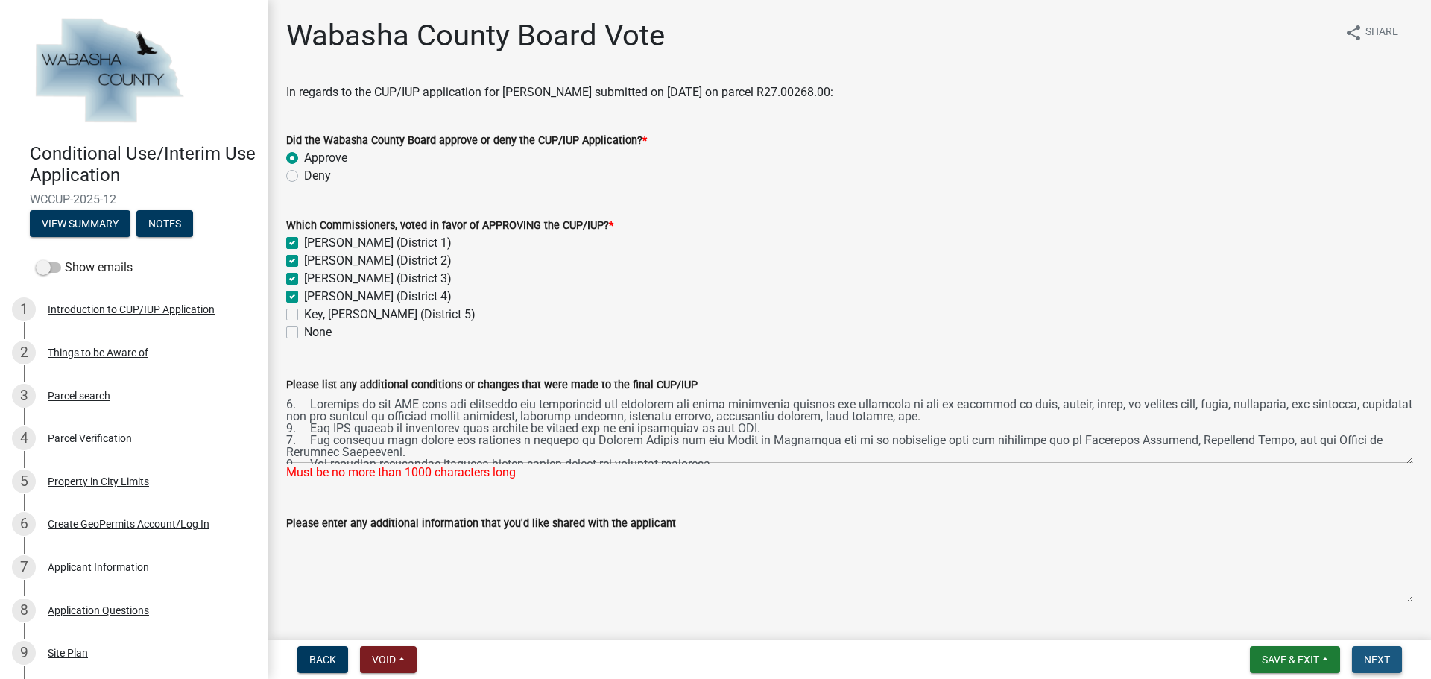
click at [1381, 659] on span "Next" at bounding box center [1377, 660] width 26 height 12
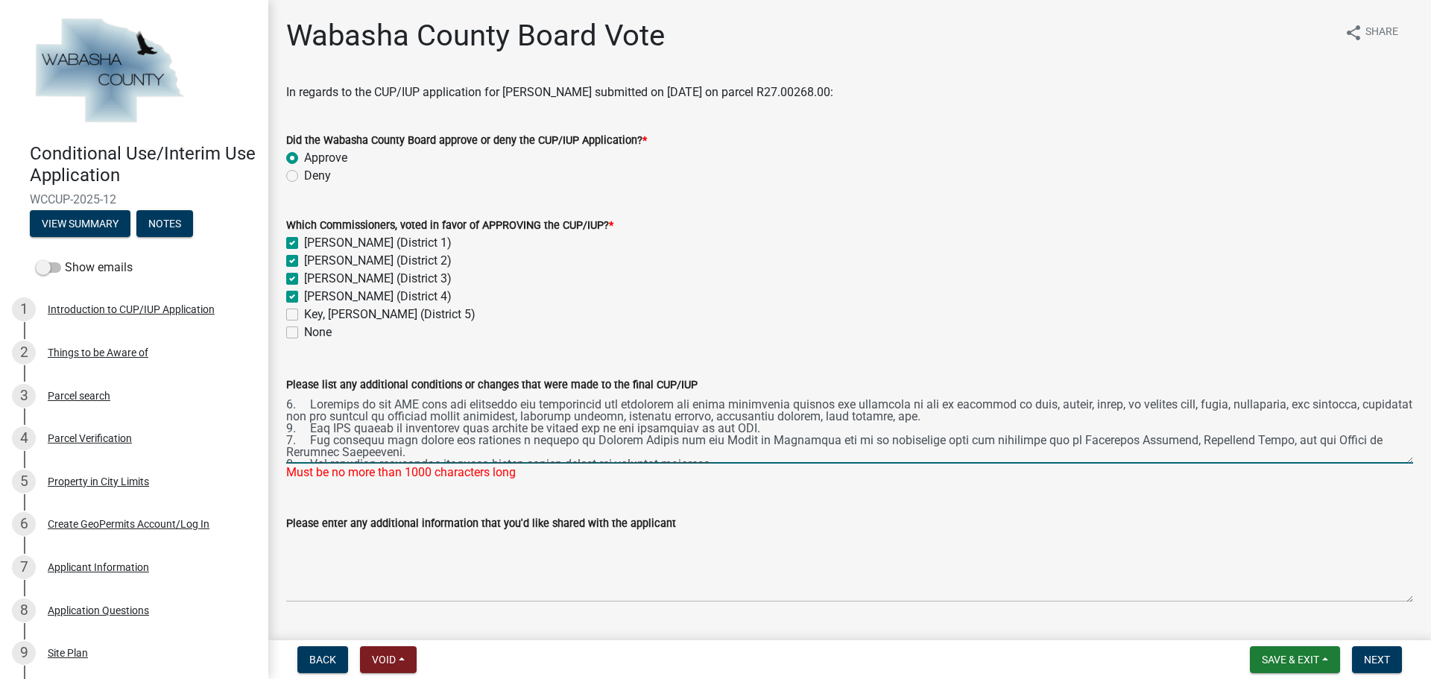
drag, startPoint x: 920, startPoint y: 413, endPoint x: 274, endPoint y: 394, distance: 645.7
click at [274, 394] on div "Wabasha County Board Vote share Share In regards to the CUP/IUP application for…" at bounding box center [849, 323] width 1163 height 610
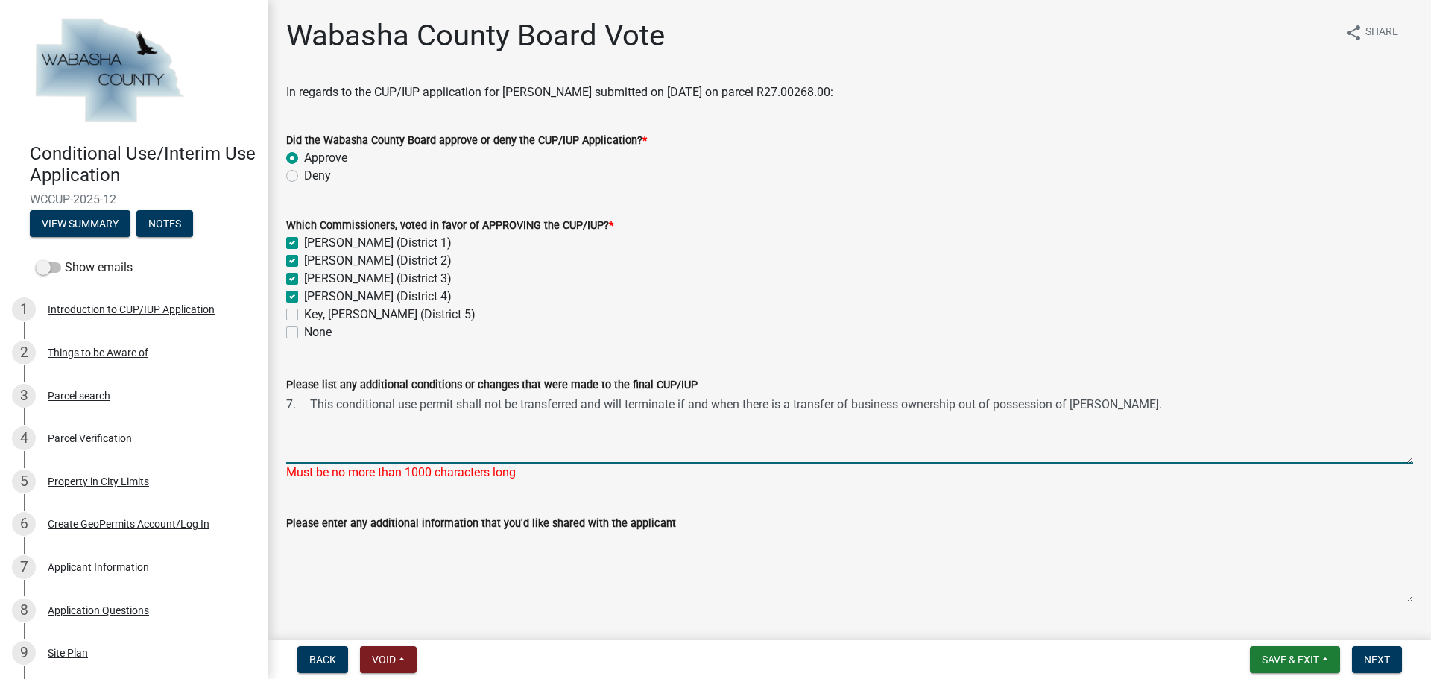
scroll to position [38, 0]
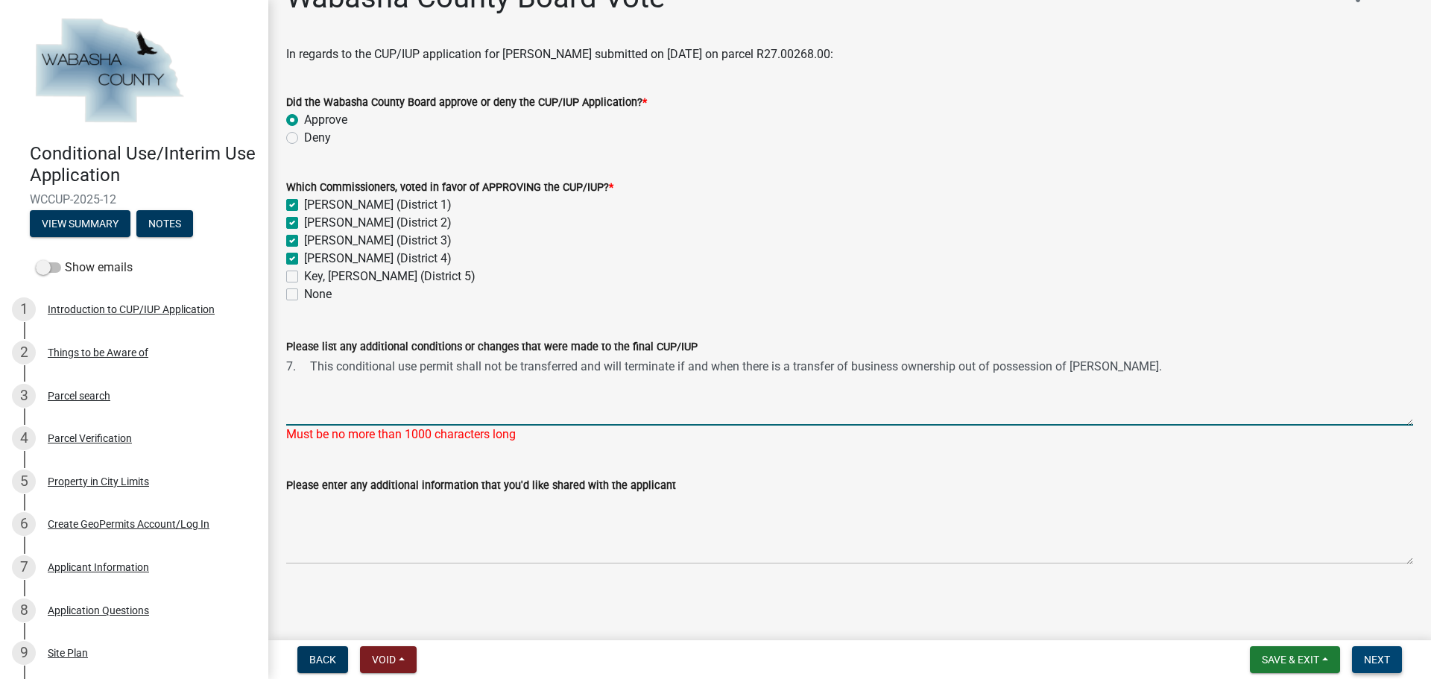
type textarea "7. This conditional use permit shall not be transferred and will terminate if a…"
click at [1377, 657] on span "Next" at bounding box center [1377, 660] width 26 height 12
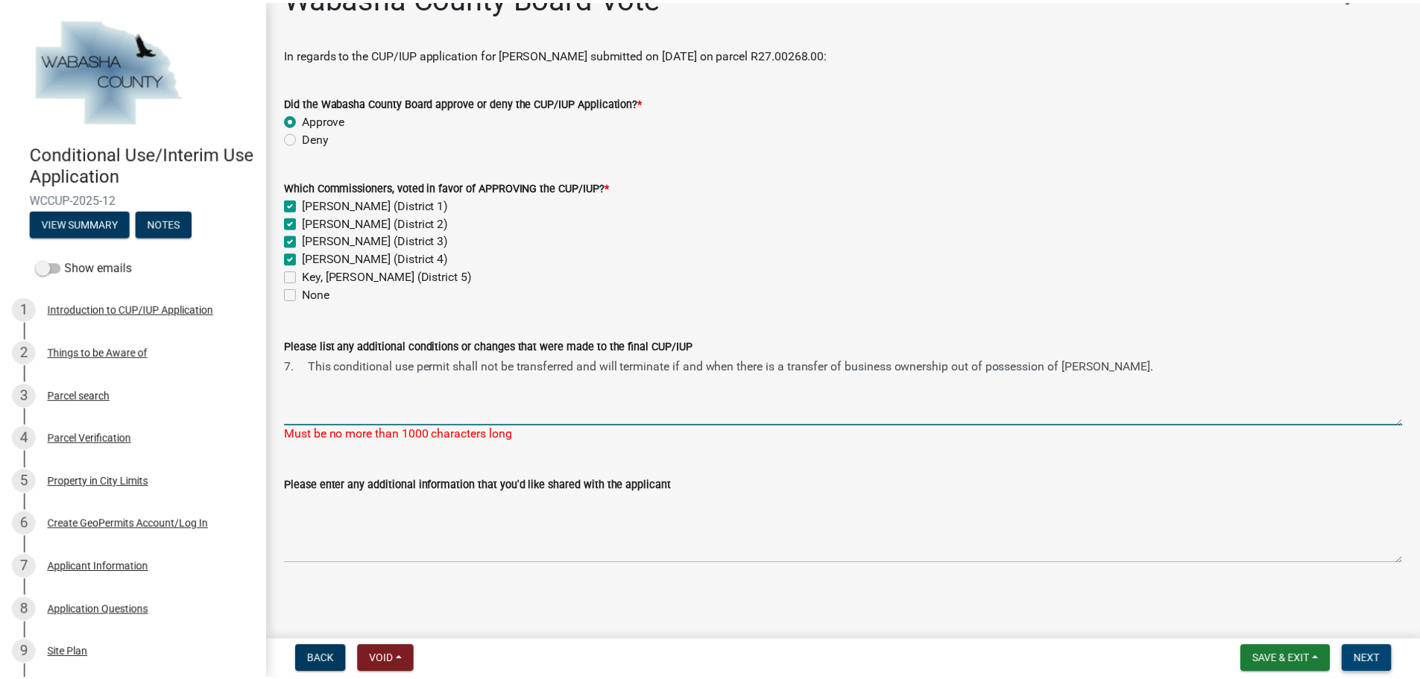
scroll to position [0, 0]
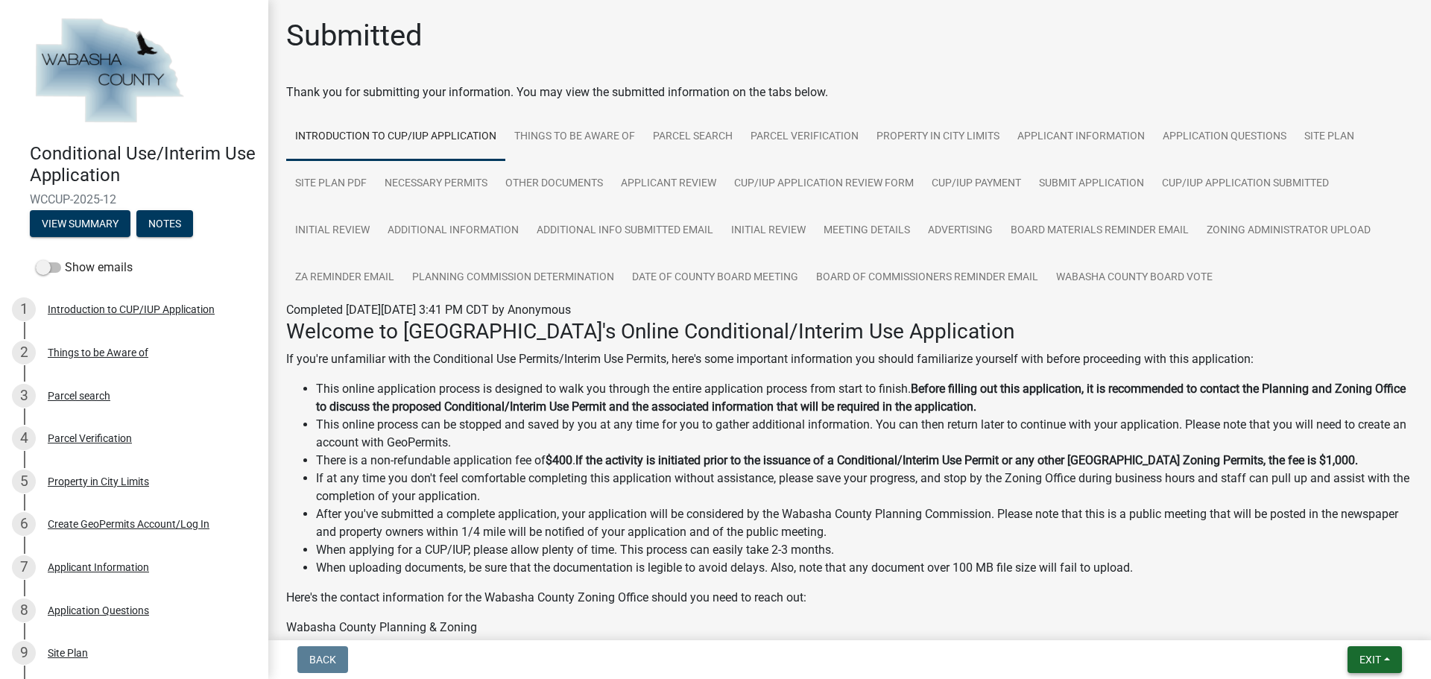
click at [1361, 662] on span "Exit" at bounding box center [1370, 660] width 22 height 12
click at [1338, 627] on button "Save & Exit" at bounding box center [1342, 621] width 119 height 36
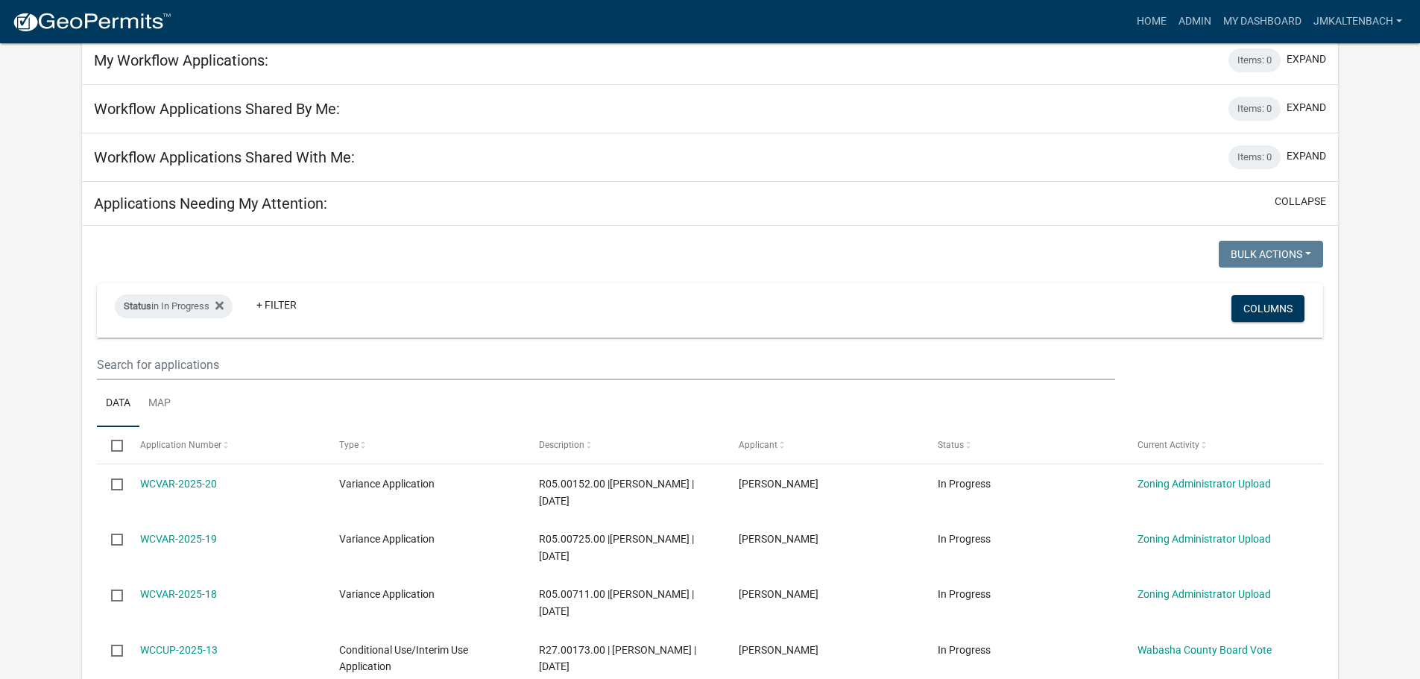
scroll to position [224, 0]
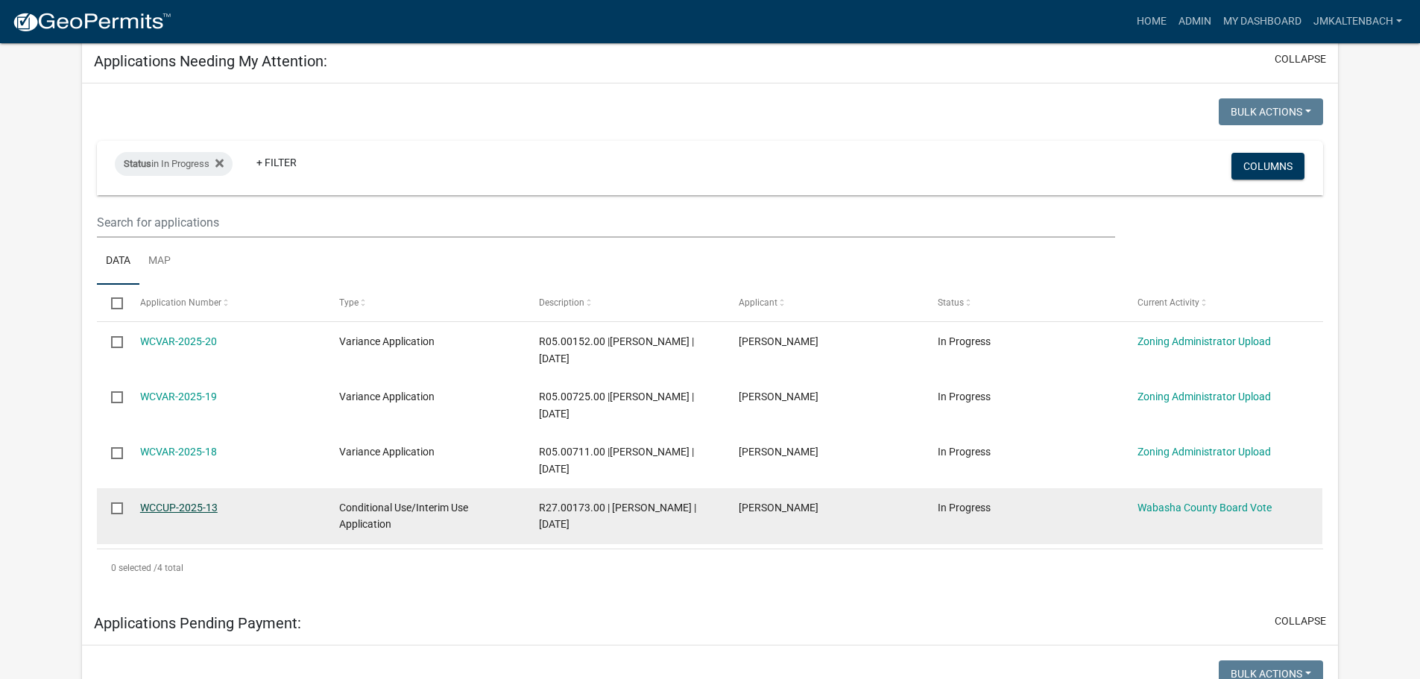
click at [167, 507] on link "WCCUP-2025-13" at bounding box center [179, 508] width 78 height 12
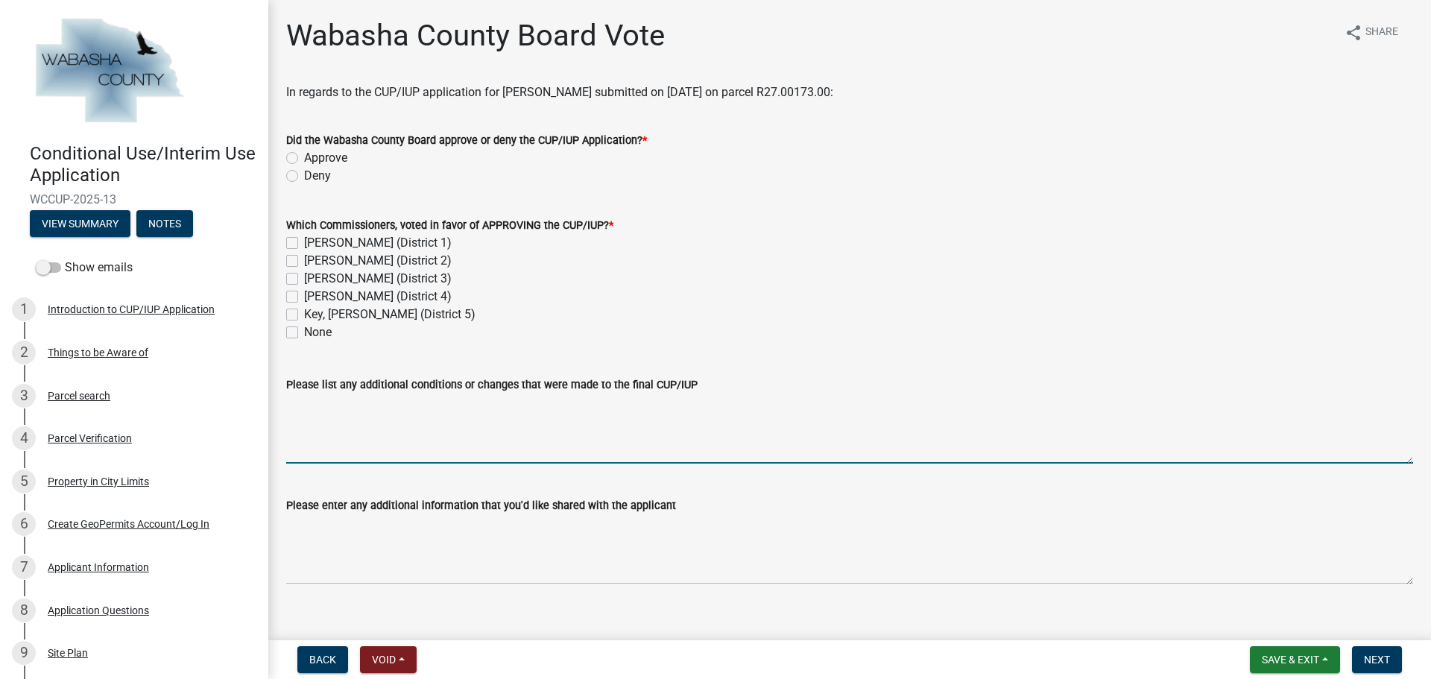
click at [352, 425] on textarea "Please list any additional conditions or changes that were made to the final CU…" at bounding box center [849, 429] width 1127 height 70
paste textarea "7. This conditional use permit shall not be transferred and will terminate if a…"
click at [982, 405] on textarea "7. This conditional use permit shall not be transferred and will terminate if a…" at bounding box center [849, 429] width 1127 height 70
type textarea "7. This conditional use permit shall not be transferred and will terminate if a…"
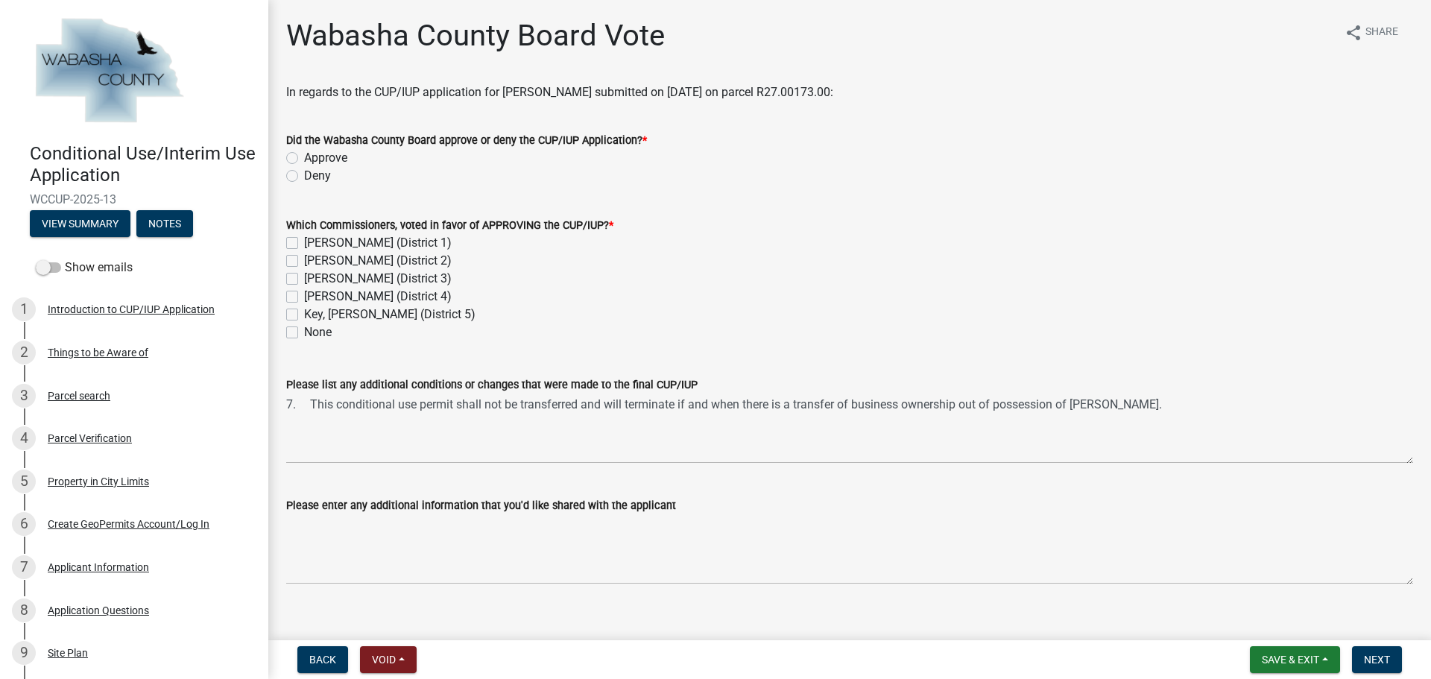
click at [304, 245] on label "[PERSON_NAME] (District 1)" at bounding box center [378, 243] width 148 height 18
click at [304, 244] on input "[PERSON_NAME] (District 1)" at bounding box center [309, 239] width 10 height 10
checkbox input "true"
checkbox input "false"
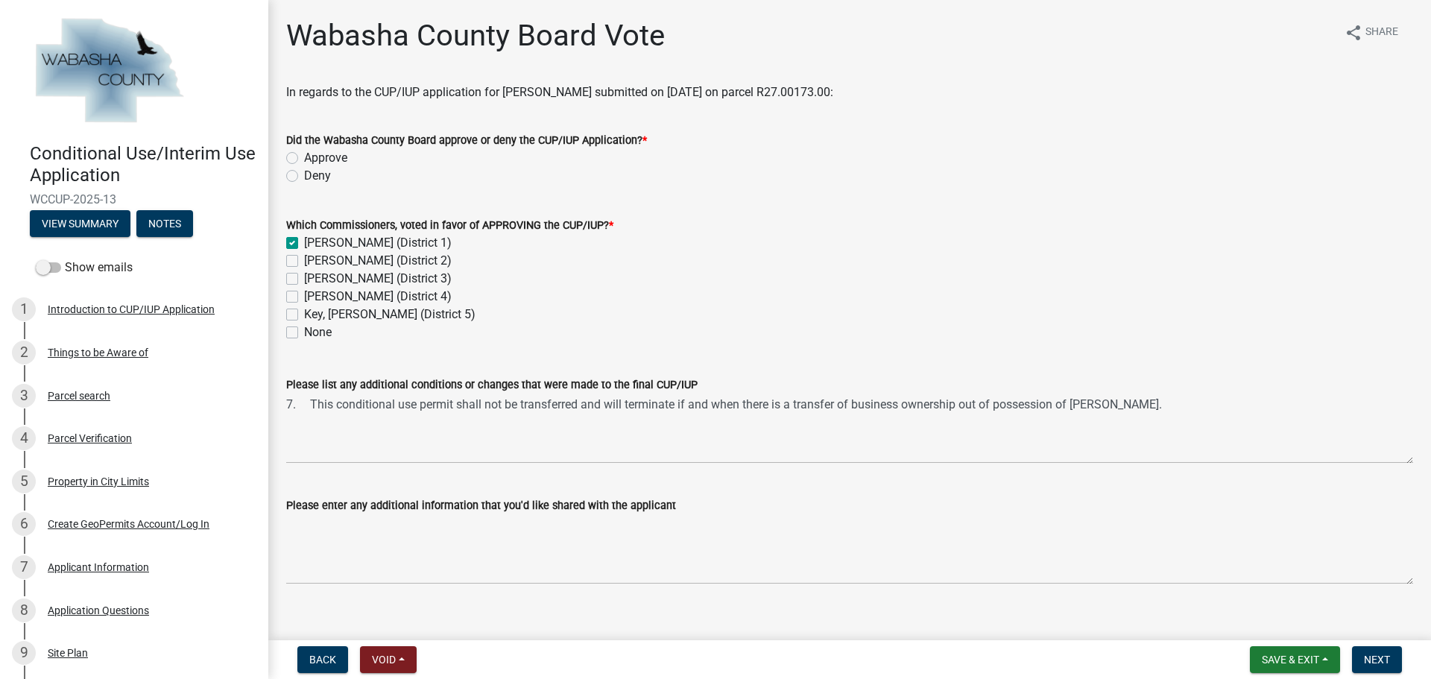
checkbox input "false"
click at [298, 256] on div "[PERSON_NAME] (District 2)" at bounding box center [849, 261] width 1127 height 18
drag, startPoint x: 298, startPoint y: 259, endPoint x: 295, endPoint y: 271, distance: 12.3
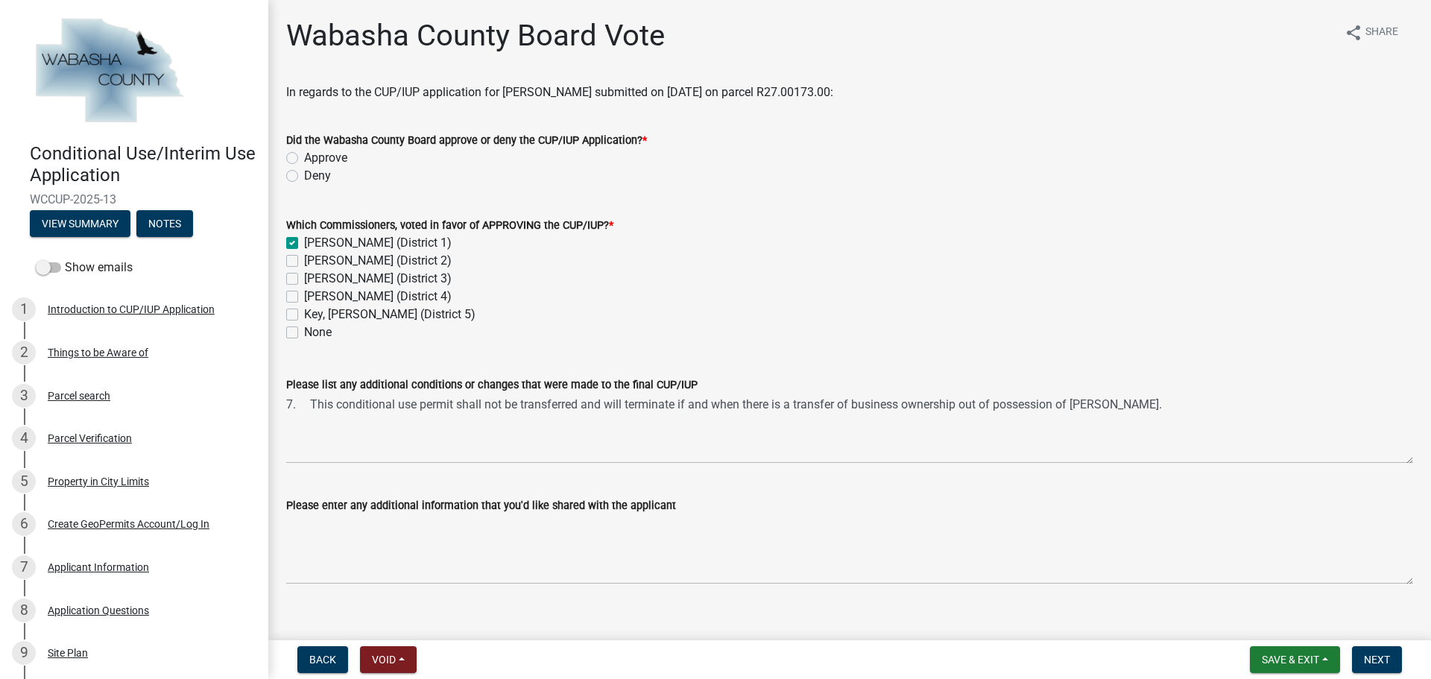
click at [297, 259] on div "[PERSON_NAME] (District 2)" at bounding box center [849, 261] width 1127 height 18
click at [304, 279] on label "[PERSON_NAME] (District 3)" at bounding box center [378, 279] width 148 height 18
click at [304, 279] on input "[PERSON_NAME] (District 3)" at bounding box center [309, 275] width 10 height 10
checkbox input "true"
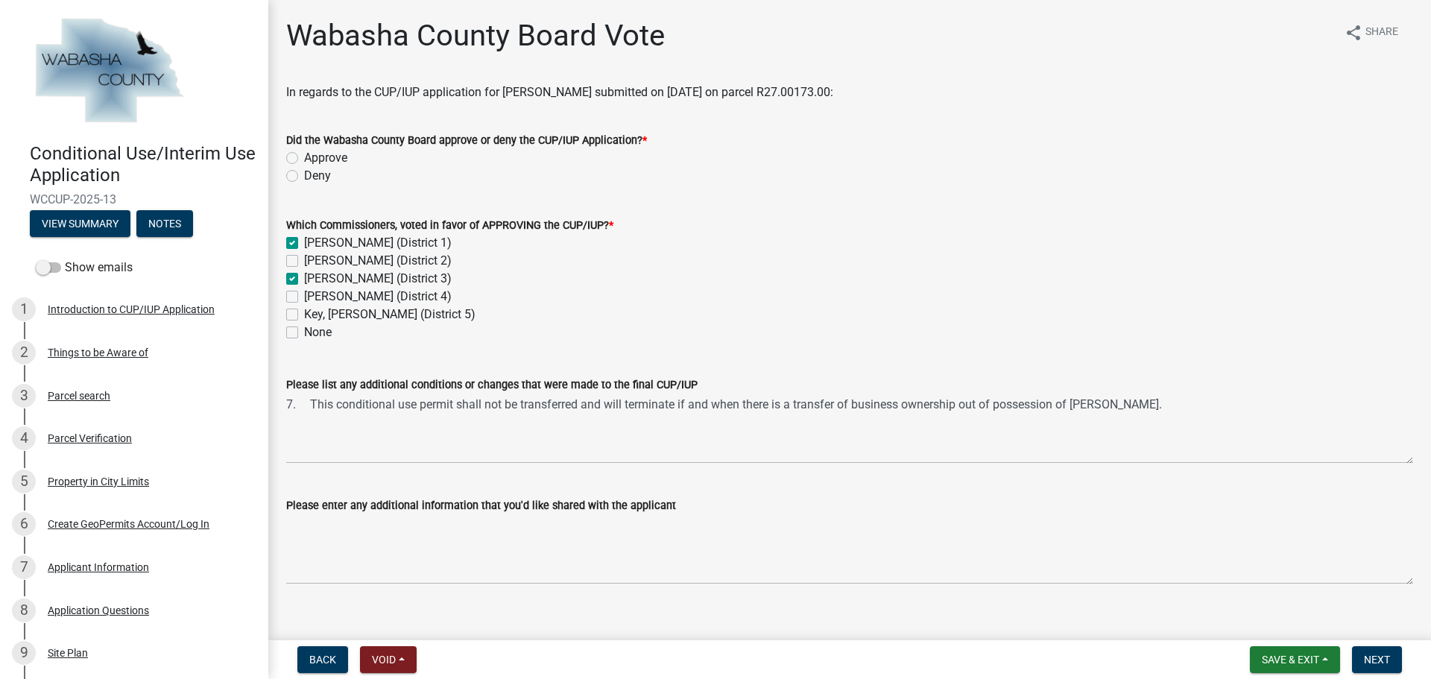
checkbox input "false"
checkbox input "true"
checkbox input "false"
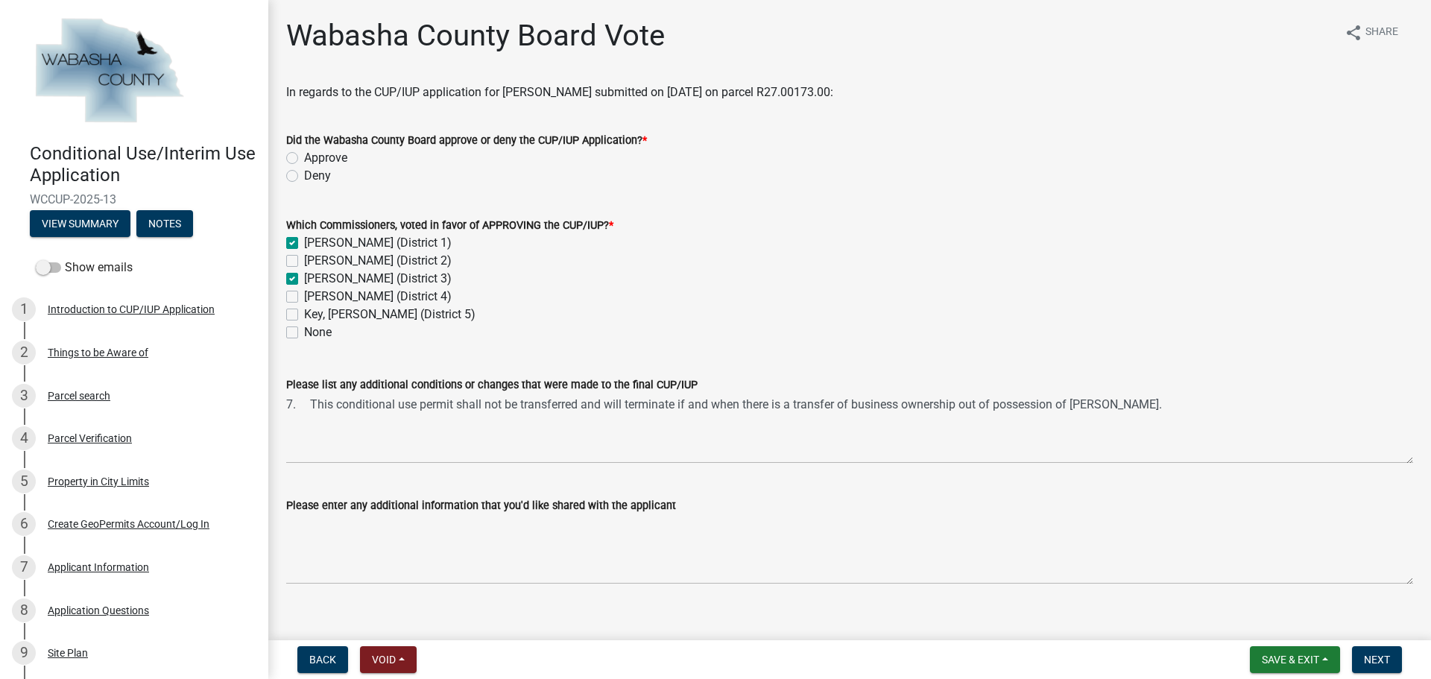
click at [291, 267] on div "[PERSON_NAME] (District 2)" at bounding box center [849, 261] width 1127 height 18
click at [304, 263] on label "[PERSON_NAME] (District 2)" at bounding box center [378, 261] width 148 height 18
click at [304, 262] on input "[PERSON_NAME] (District 2)" at bounding box center [309, 257] width 10 height 10
checkbox input "true"
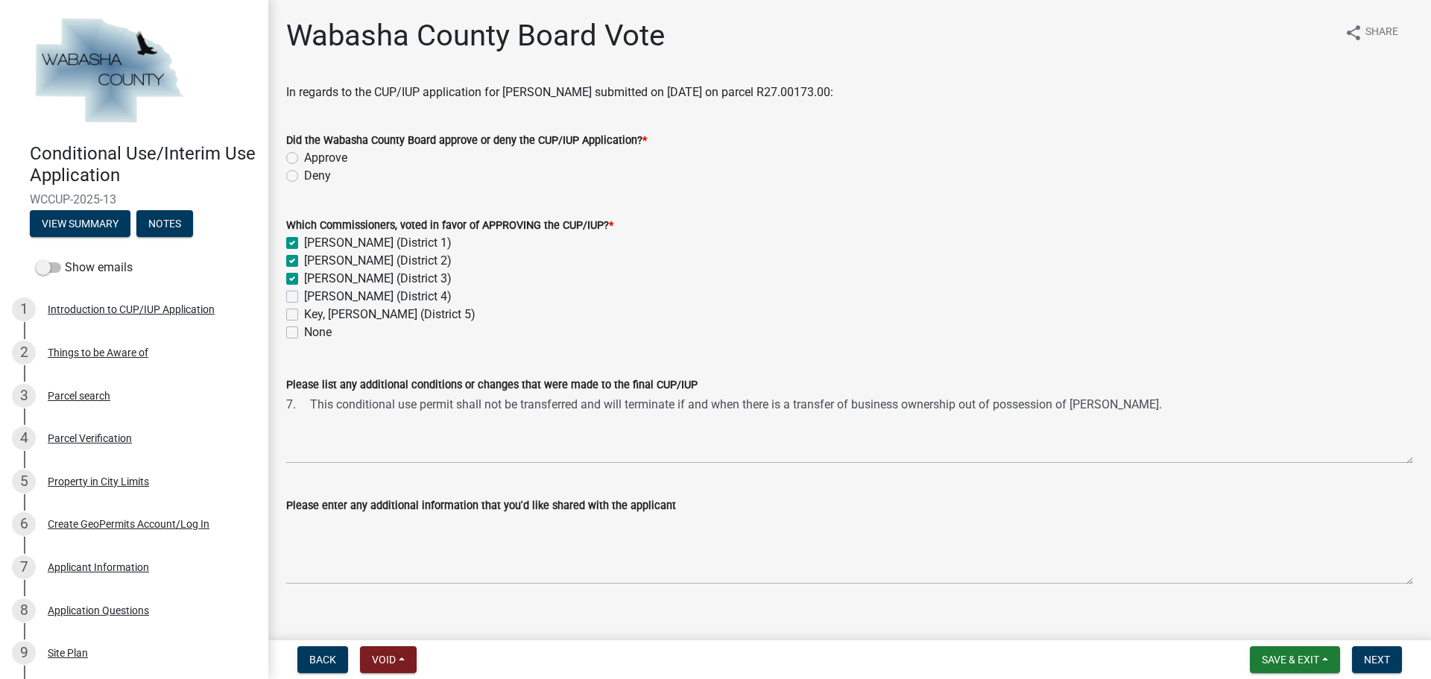
checkbox input "true"
checkbox input "false"
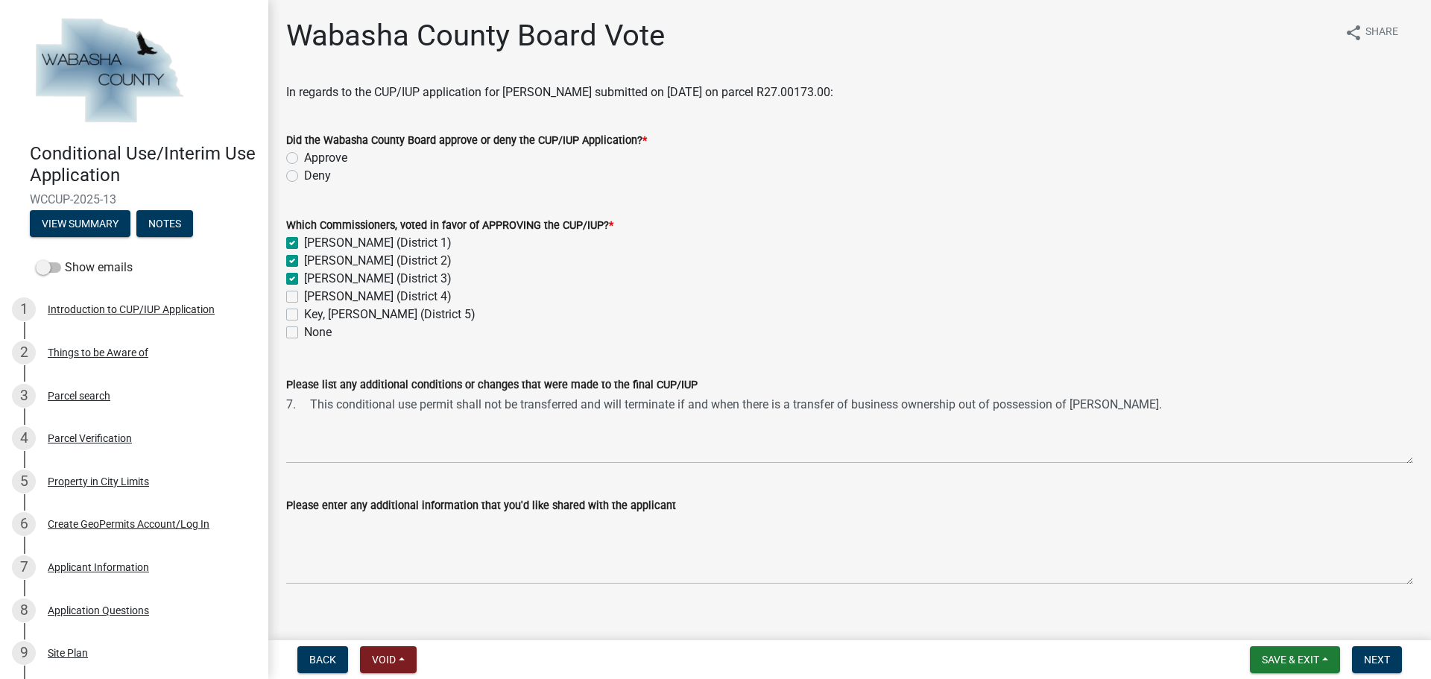
click at [304, 302] on label "[PERSON_NAME] (District 4)" at bounding box center [378, 297] width 148 height 18
click at [304, 297] on input "[PERSON_NAME] (District 4)" at bounding box center [309, 293] width 10 height 10
checkbox input "true"
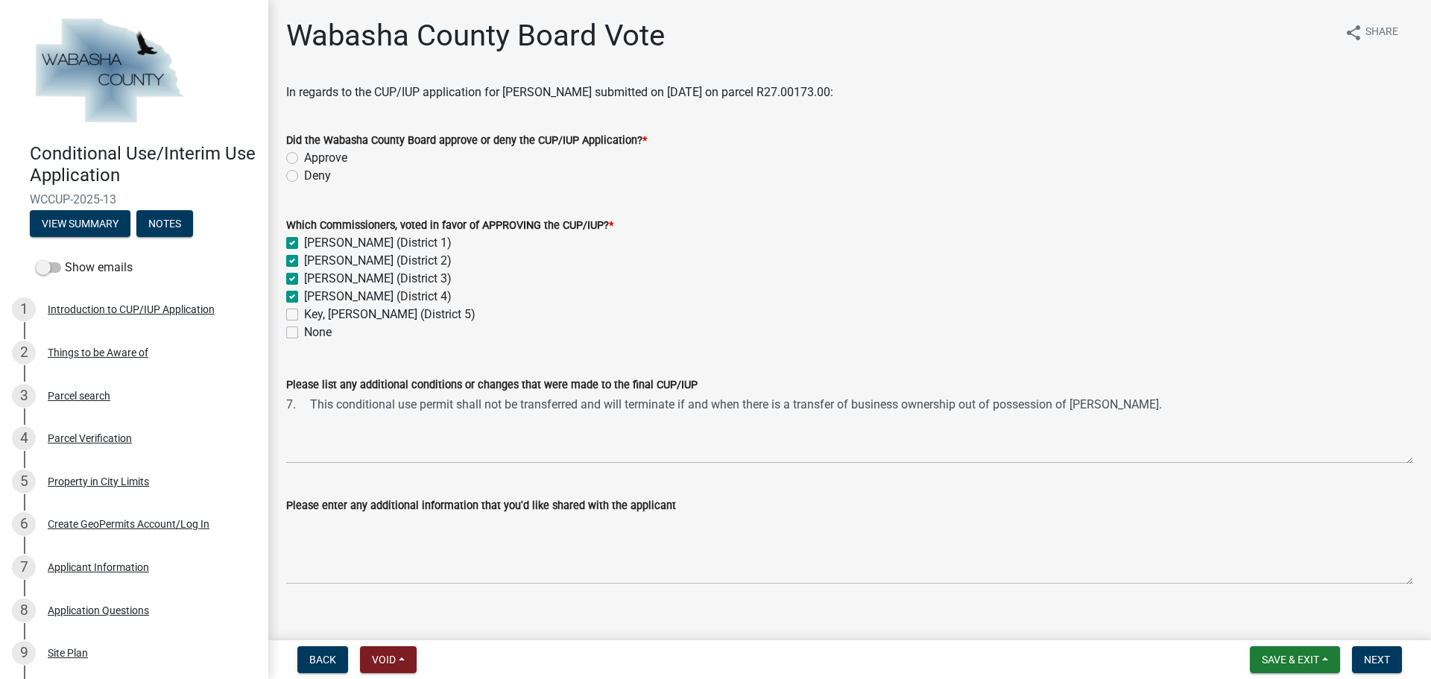
checkbox input "true"
checkbox input "false"
click at [304, 157] on label "Approve" at bounding box center [325, 158] width 43 height 18
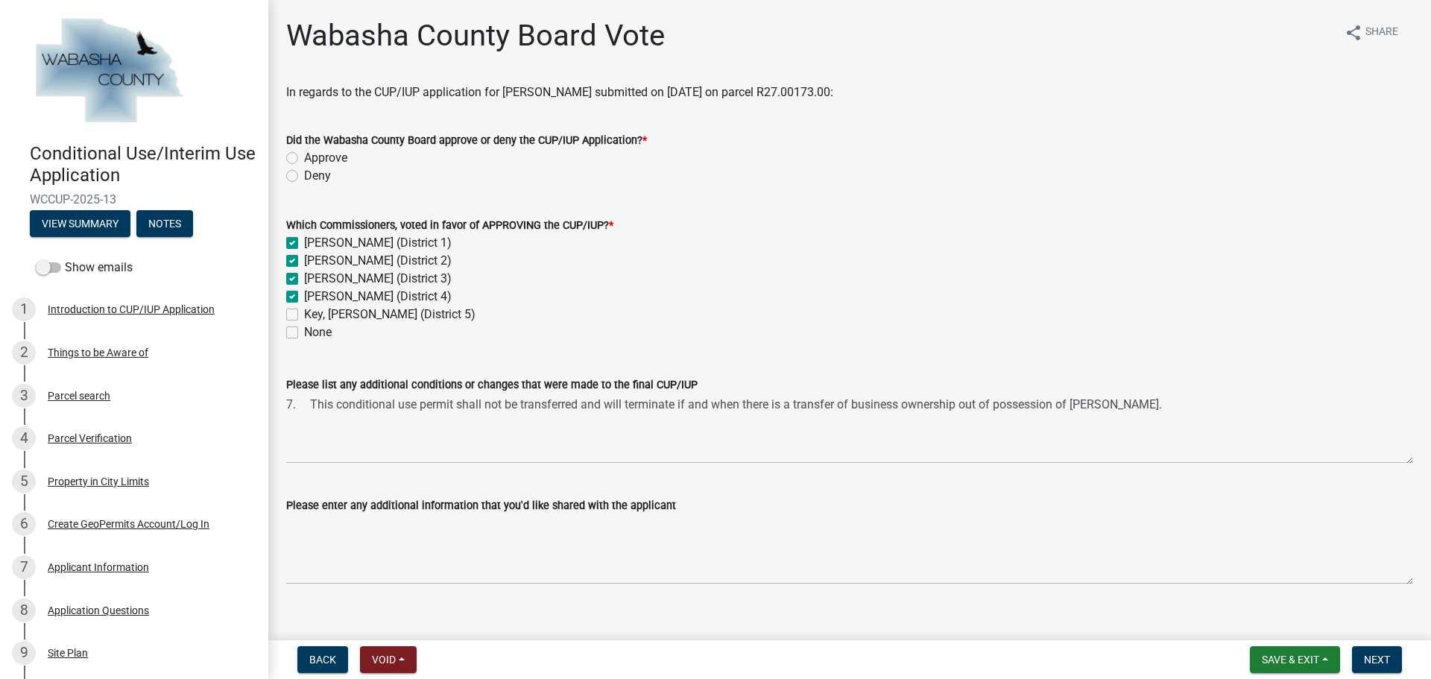
click at [304, 157] on input "Approve" at bounding box center [309, 154] width 10 height 10
radio input "true"
click at [984, 234] on div "[PERSON_NAME] (District 1)" at bounding box center [849, 243] width 1127 height 18
click at [1385, 655] on span "Next" at bounding box center [1377, 660] width 26 height 12
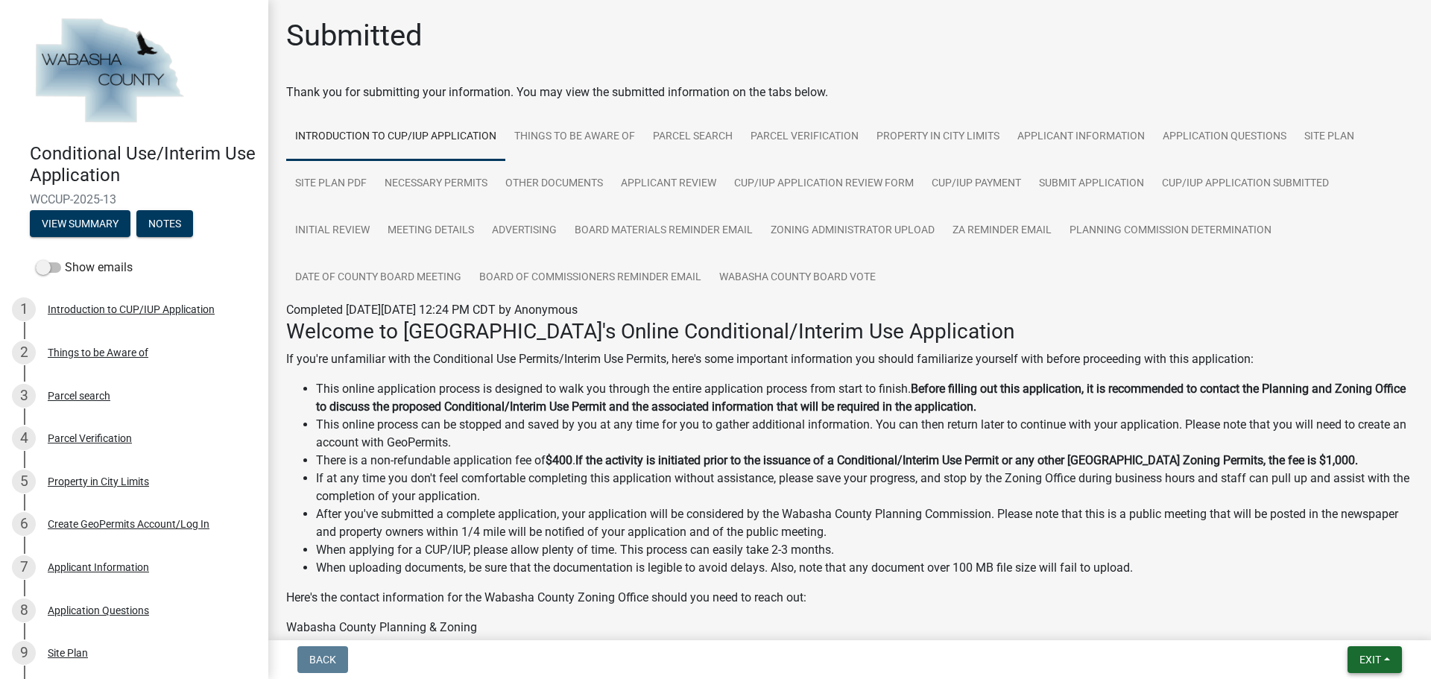
click at [1371, 656] on span "Exit" at bounding box center [1370, 660] width 22 height 12
click at [1336, 626] on button "Save & Exit" at bounding box center [1342, 621] width 119 height 36
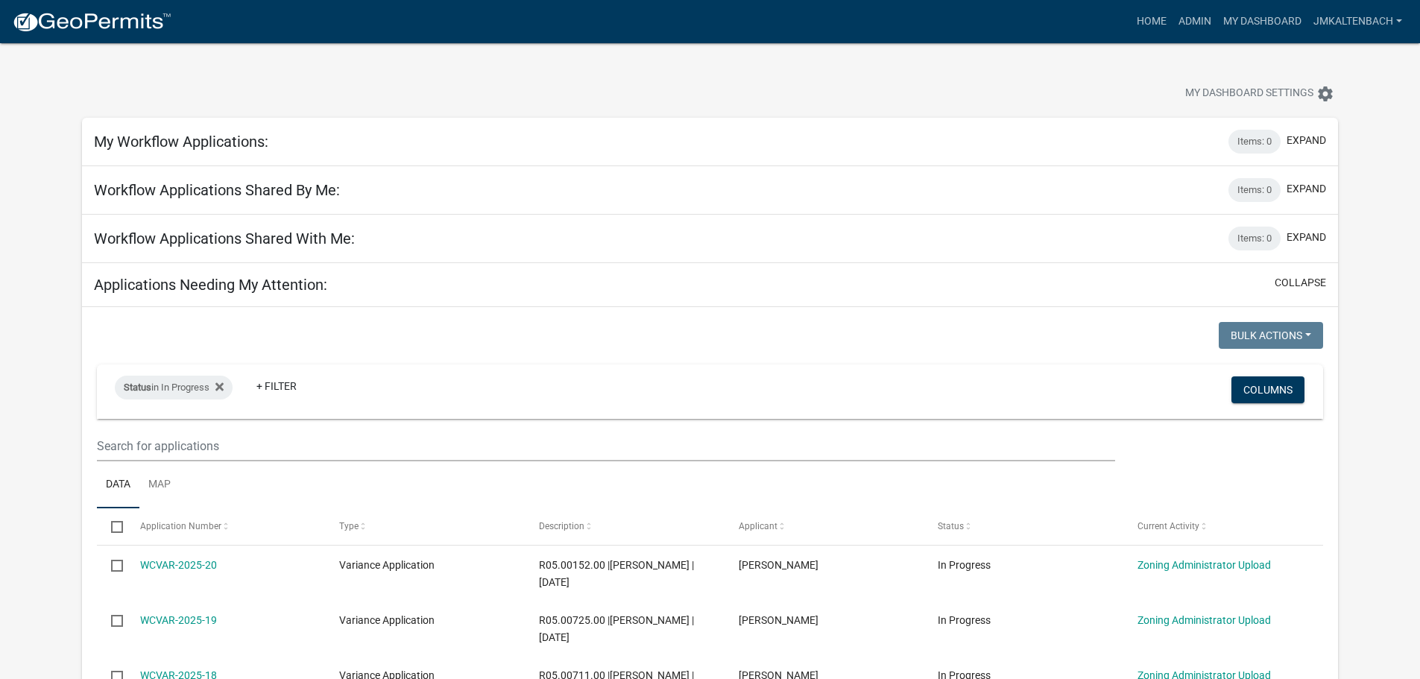
click at [686, 70] on div "My Dashboard Settings settings" at bounding box center [710, 77] width 1278 height 69
click at [672, 81] on div at bounding box center [443, 95] width 745 height 33
click at [609, 66] on div "My Dashboard Settings settings" at bounding box center [710, 77] width 1278 height 69
click at [714, 65] on div "My Dashboard Settings settings" at bounding box center [710, 77] width 1278 height 69
drag, startPoint x: 801, startPoint y: 69, endPoint x: 873, endPoint y: 75, distance: 71.7
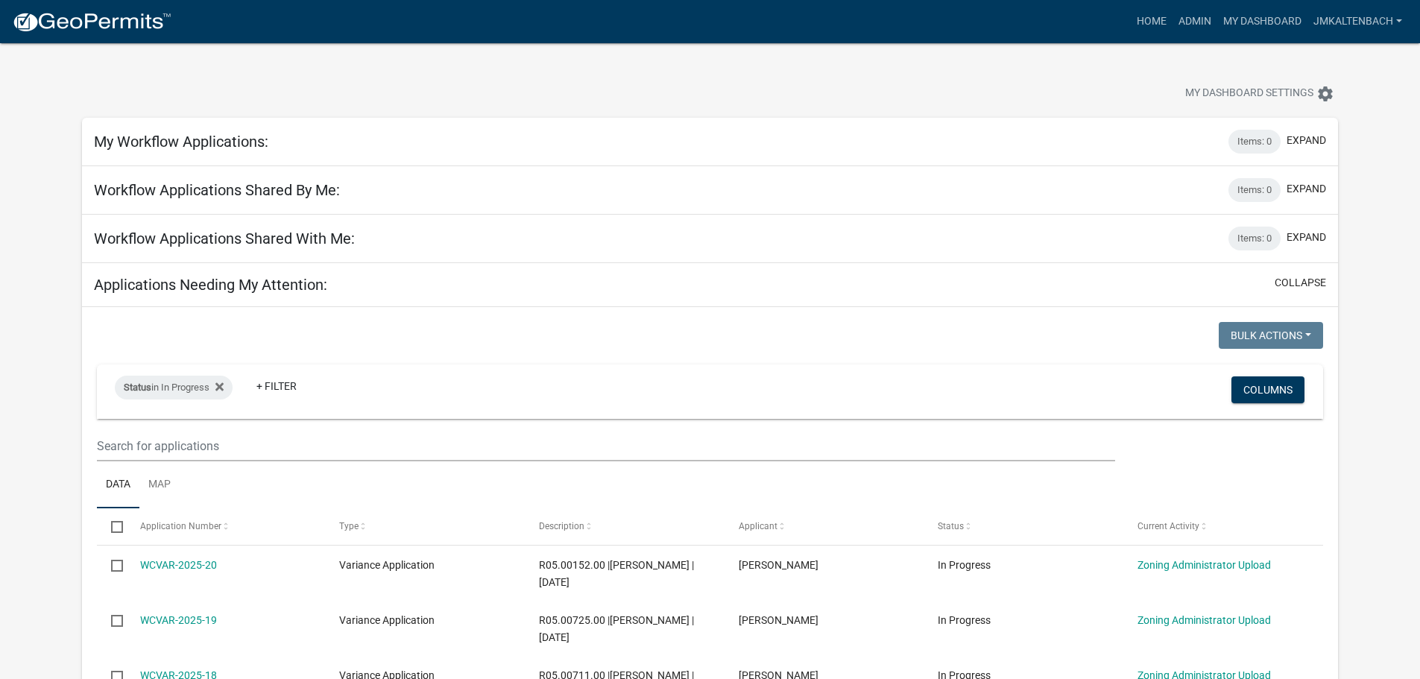
click at [811, 70] on div "My Dashboard Settings settings" at bounding box center [710, 77] width 1278 height 69
drag, startPoint x: 999, startPoint y: 78, endPoint x: 1046, endPoint y: 79, distance: 47.7
click at [1004, 78] on div "My Dashboard Settings settings" at bounding box center [710, 77] width 1278 height 69
click at [1396, 22] on link "jmkaltenbach" at bounding box center [1357, 21] width 101 height 28
click at [1339, 148] on link "Logout" at bounding box center [1348, 145] width 119 height 36
